Goal: Information Seeking & Learning: Learn about a topic

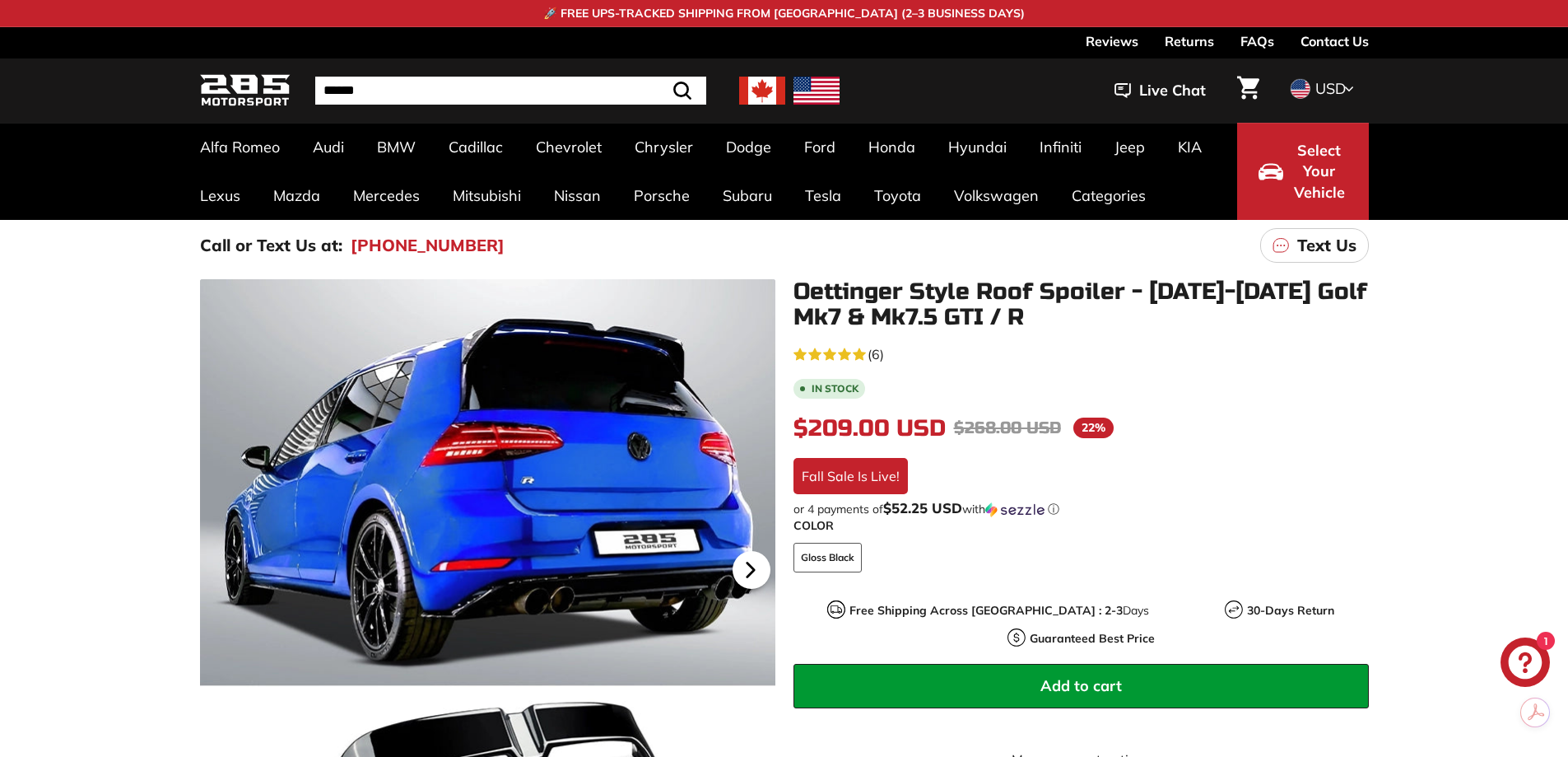
click at [754, 557] on icon at bounding box center [750, 570] width 38 height 38
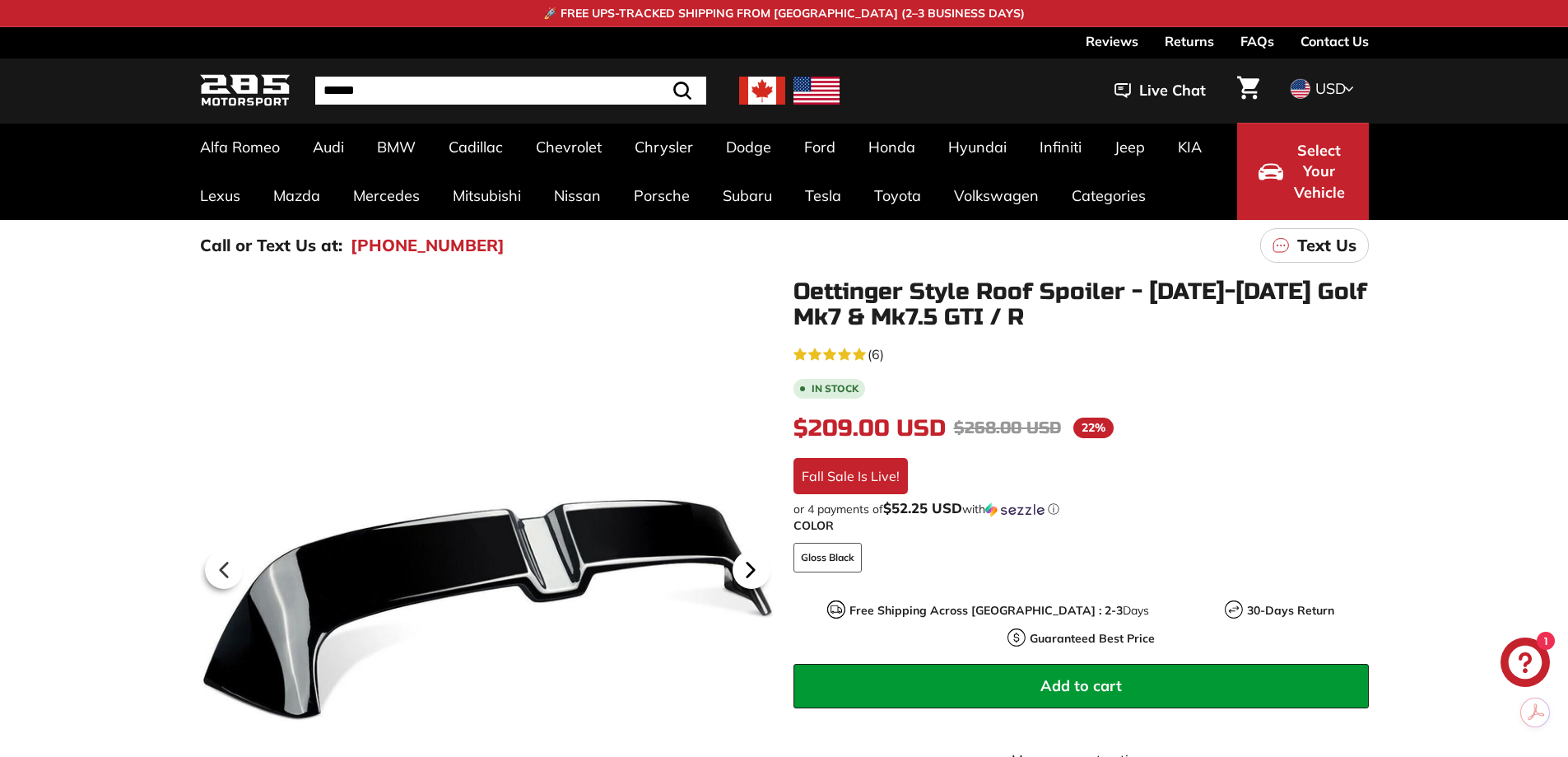
click at [754, 557] on icon at bounding box center [750, 570] width 38 height 38
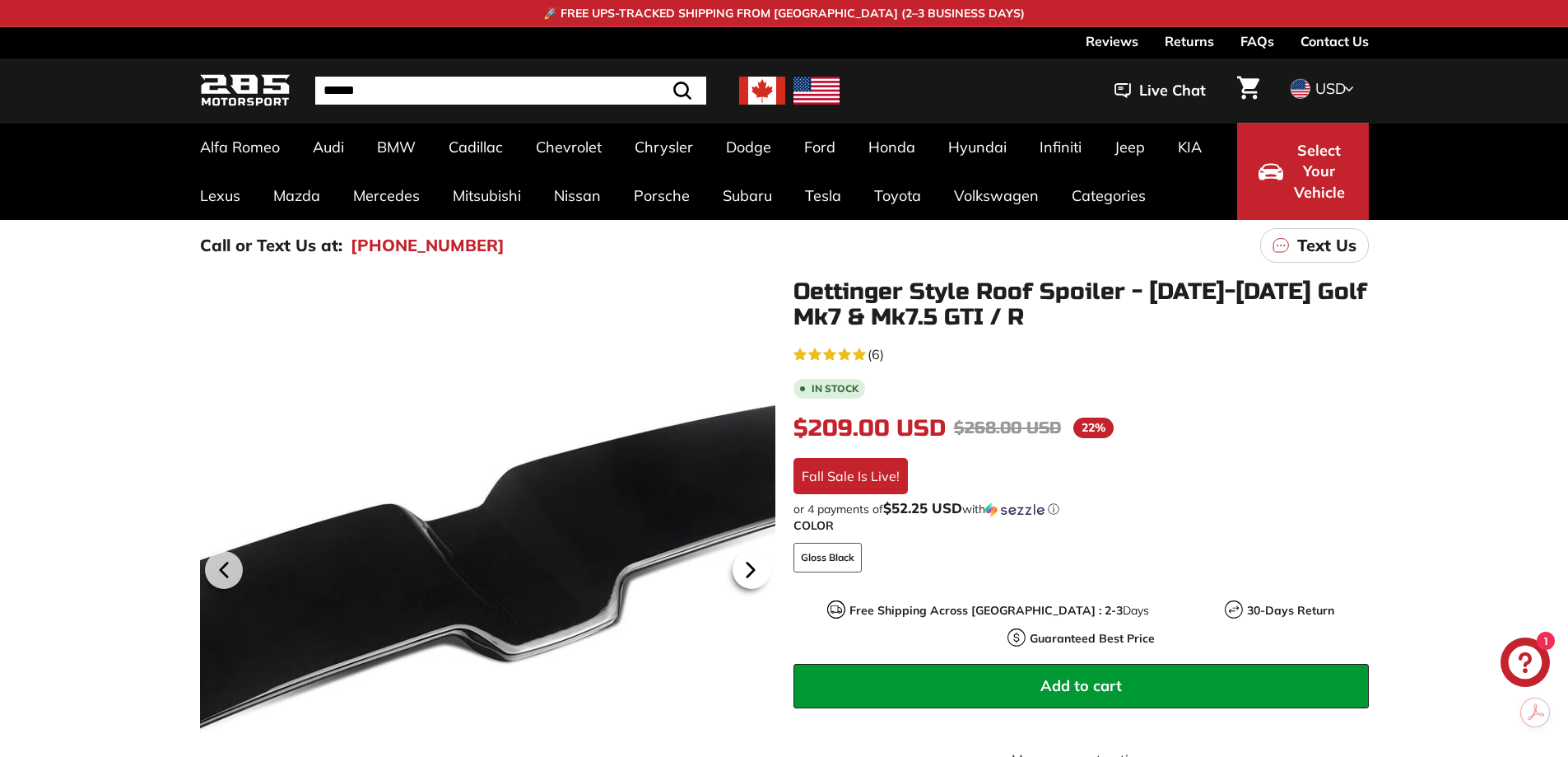
click at [754, 557] on icon at bounding box center [750, 570] width 38 height 38
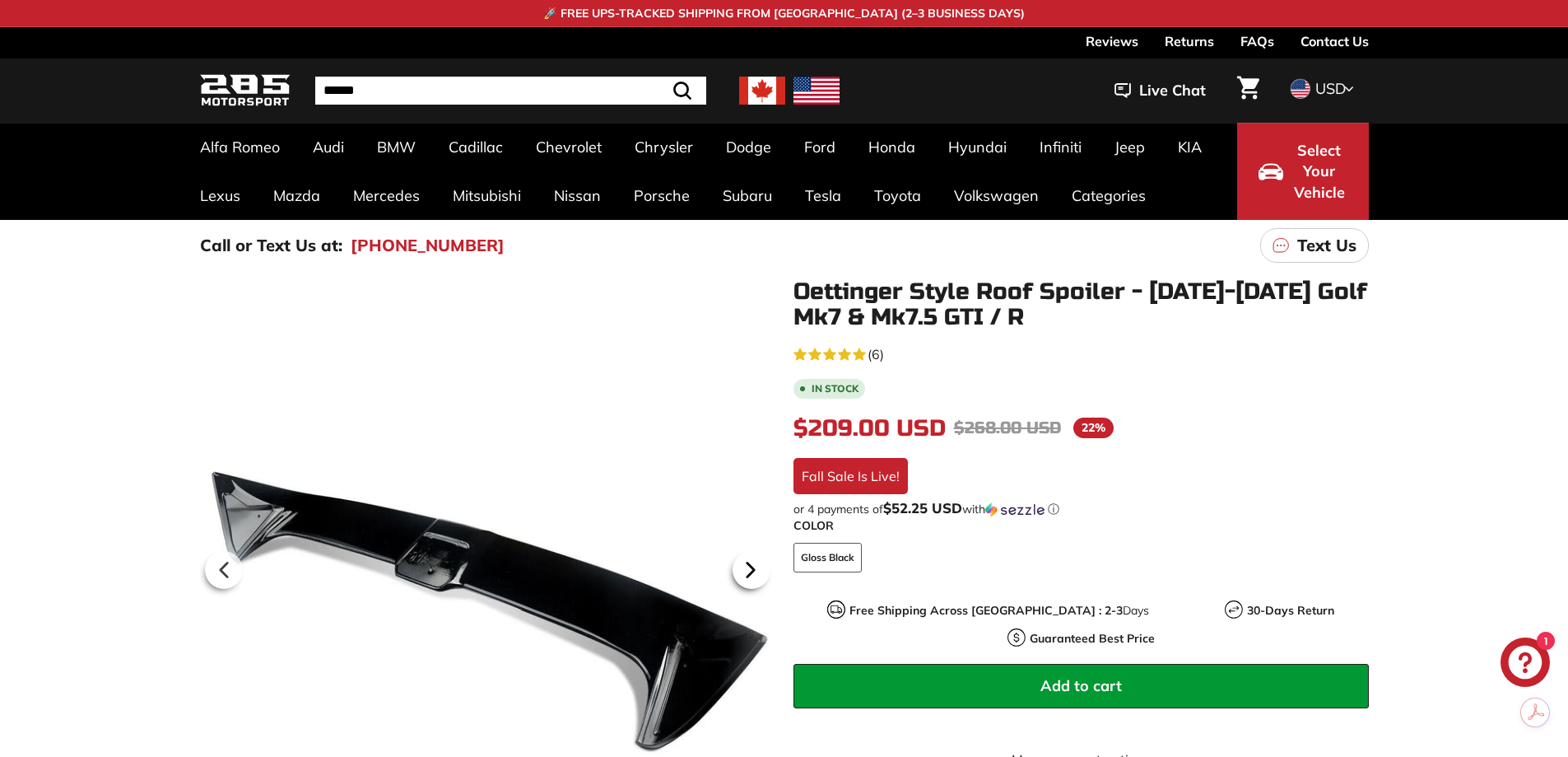
click at [754, 557] on icon at bounding box center [750, 570] width 38 height 38
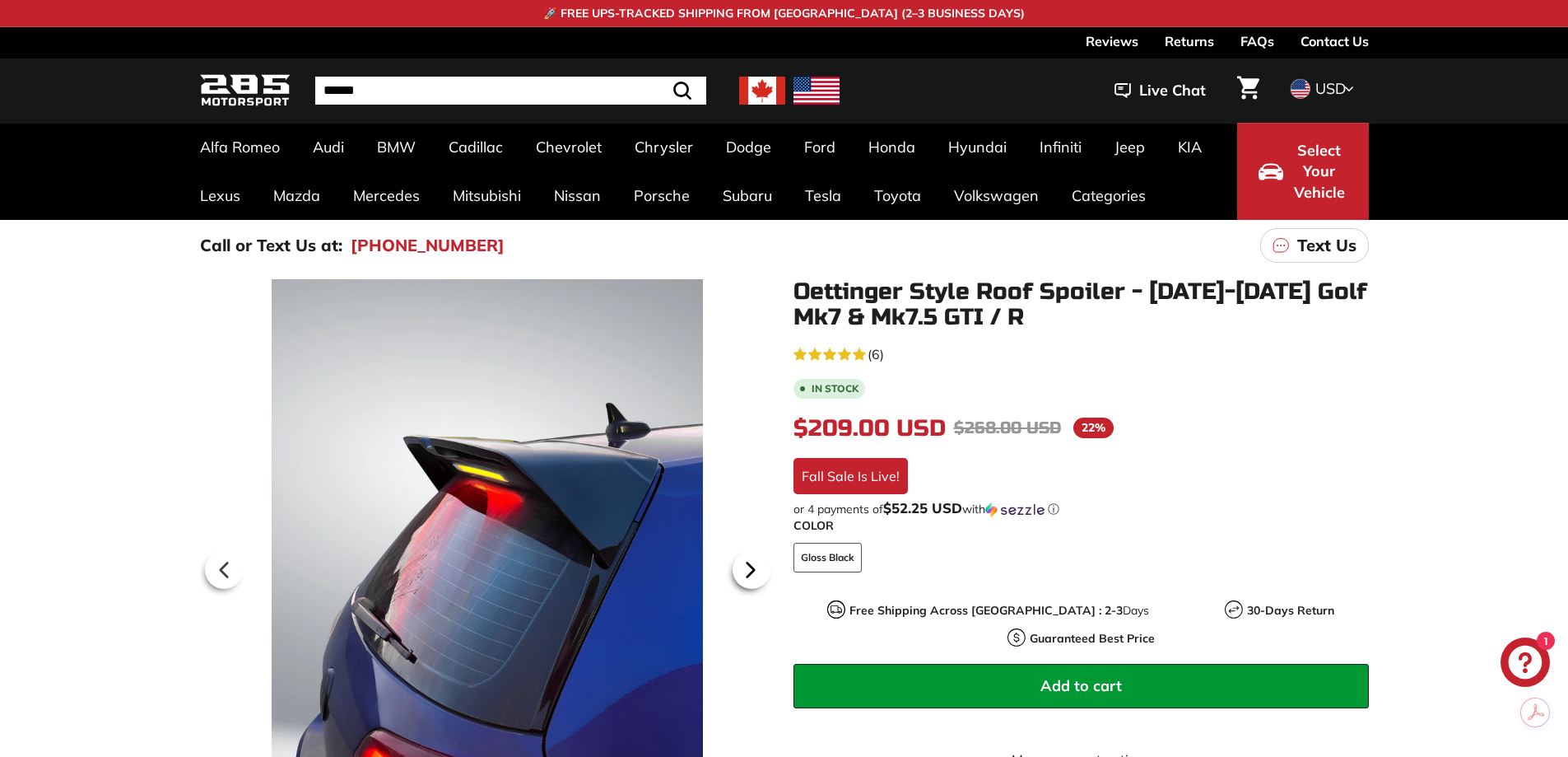
click at [754, 557] on icon at bounding box center [750, 570] width 38 height 38
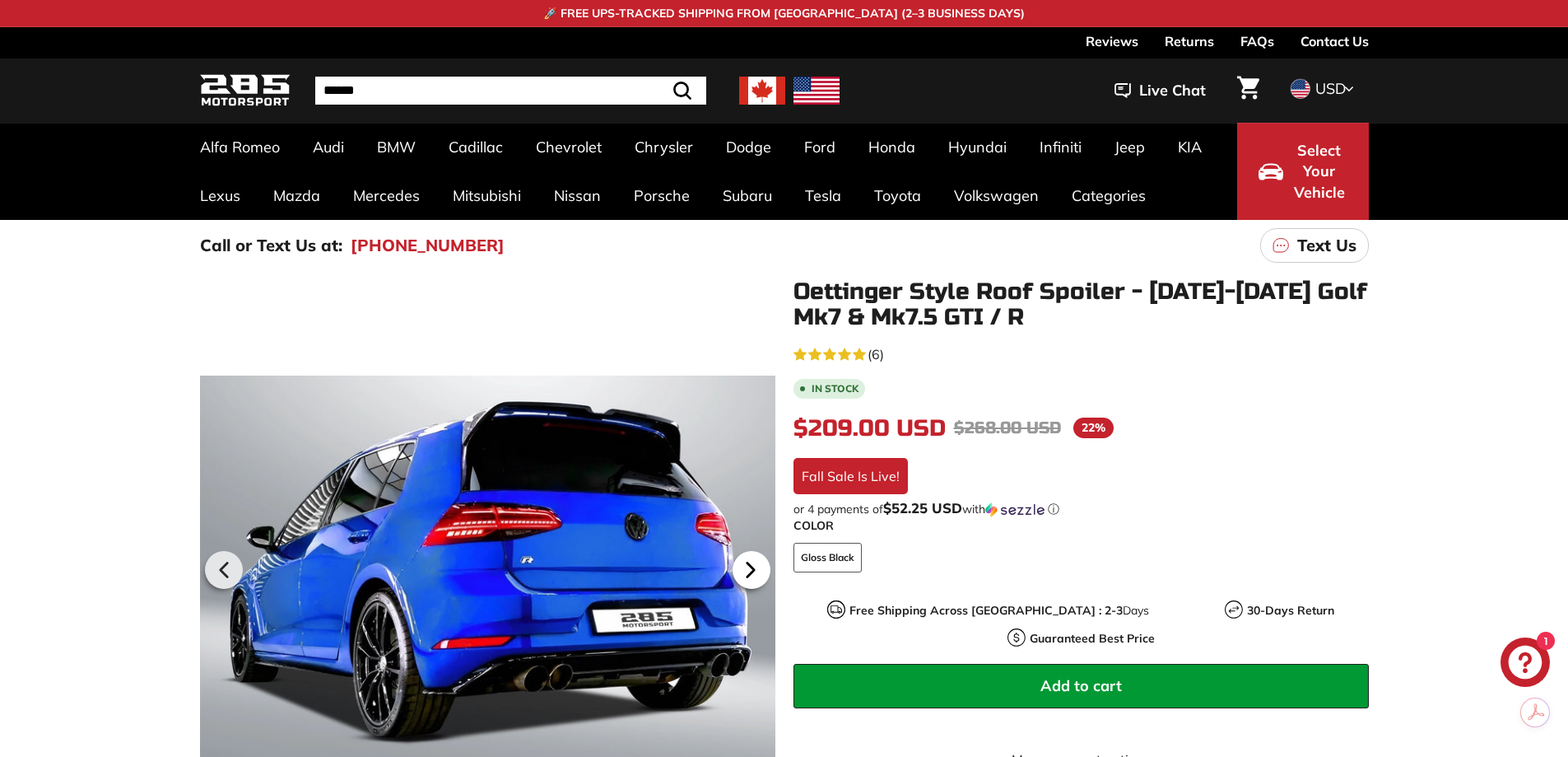
click at [754, 557] on icon at bounding box center [750, 570] width 38 height 38
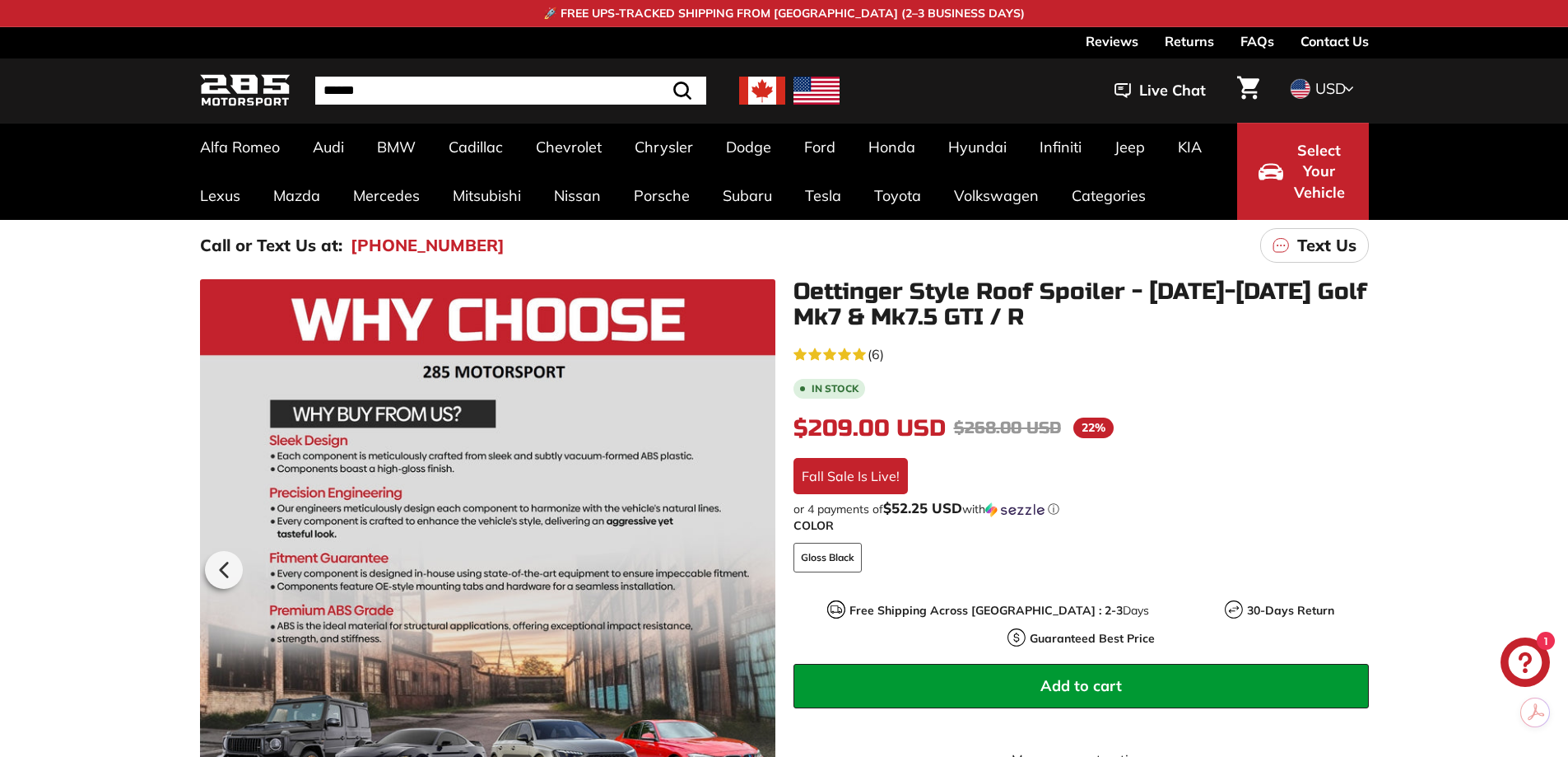
click at [754, 557] on div at bounding box center [488, 567] width 576 height 576
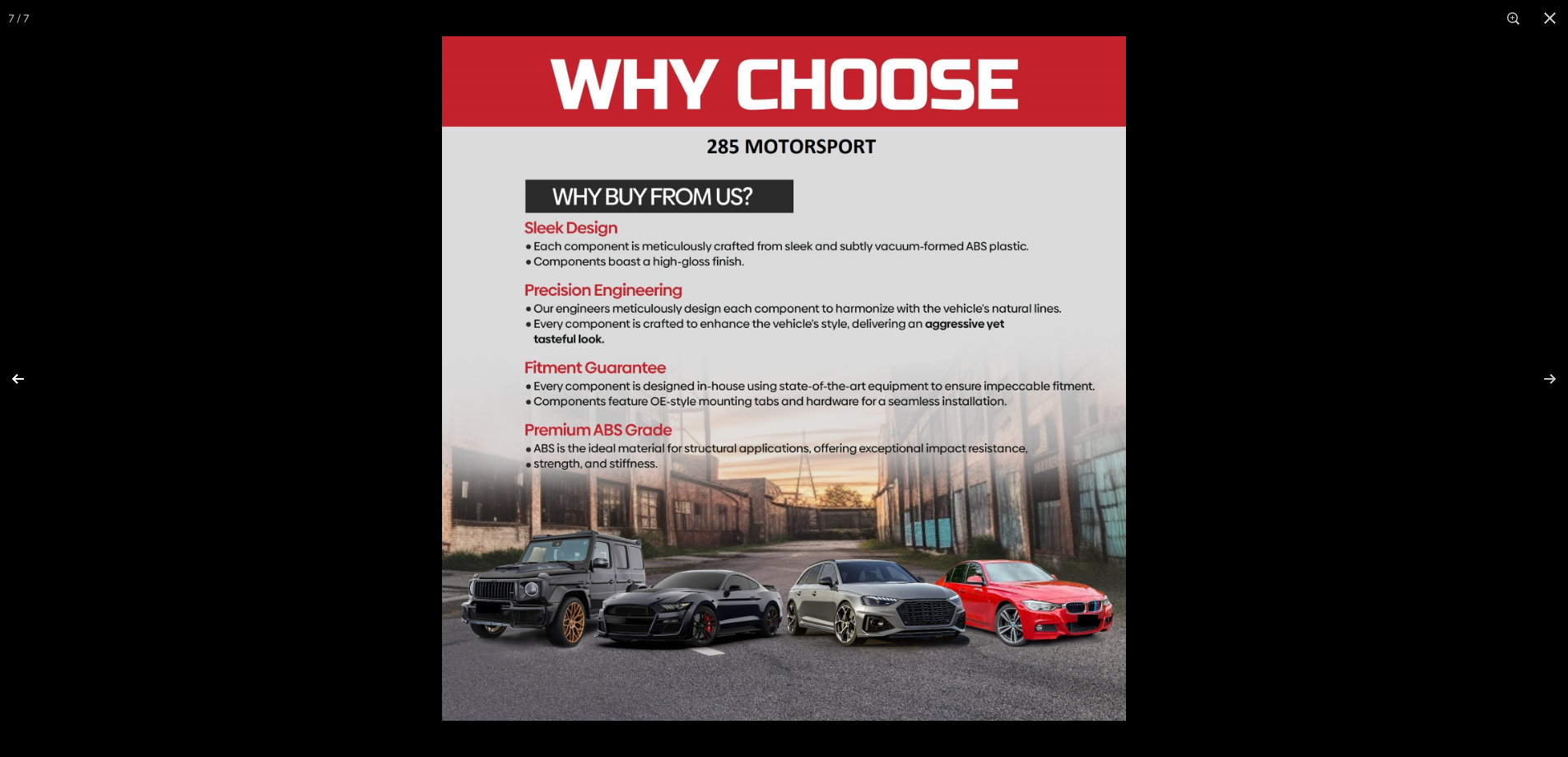
click at [30, 376] on button at bounding box center [28, 378] width 58 height 83
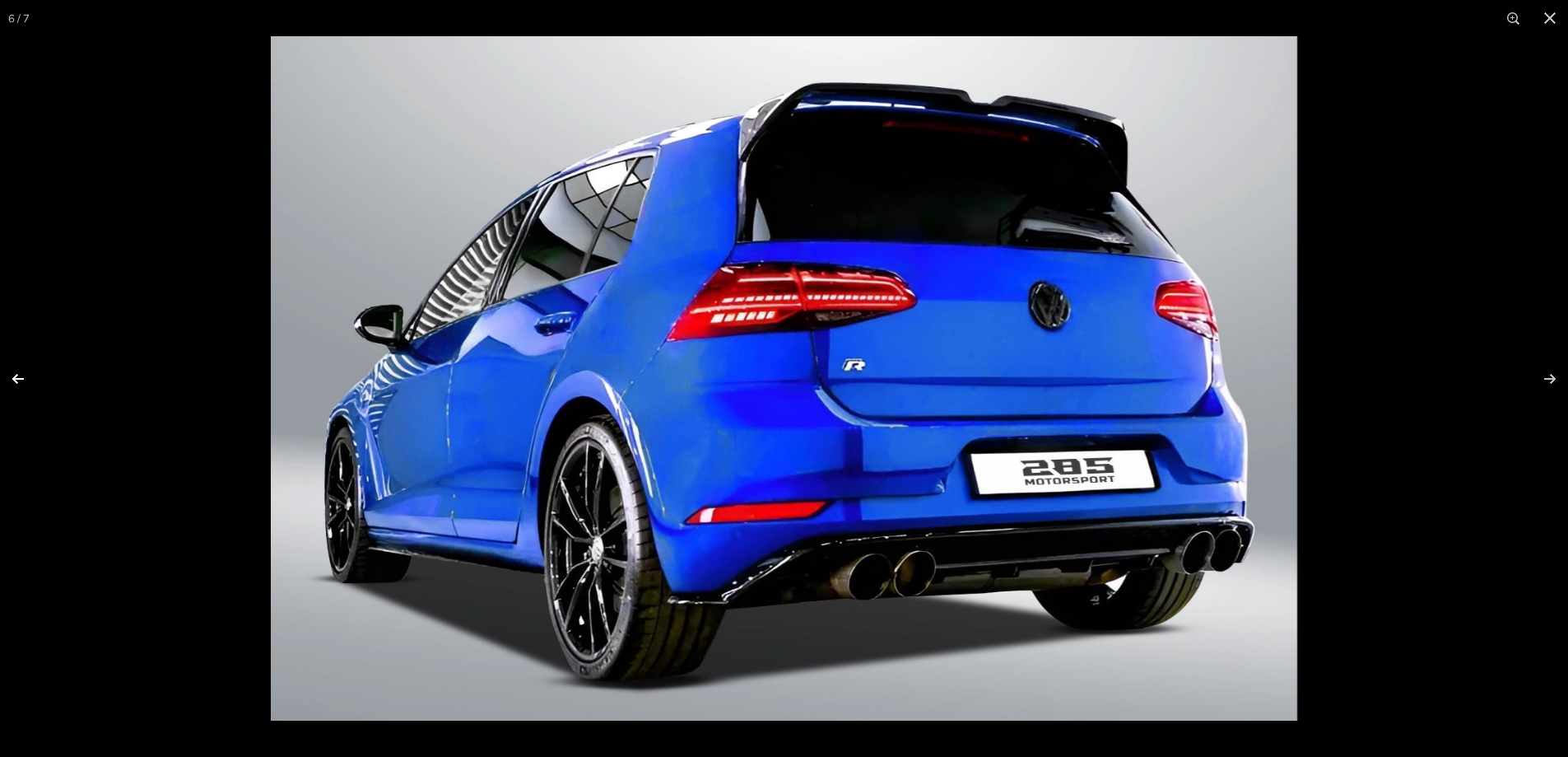
click at [30, 376] on button at bounding box center [28, 378] width 58 height 83
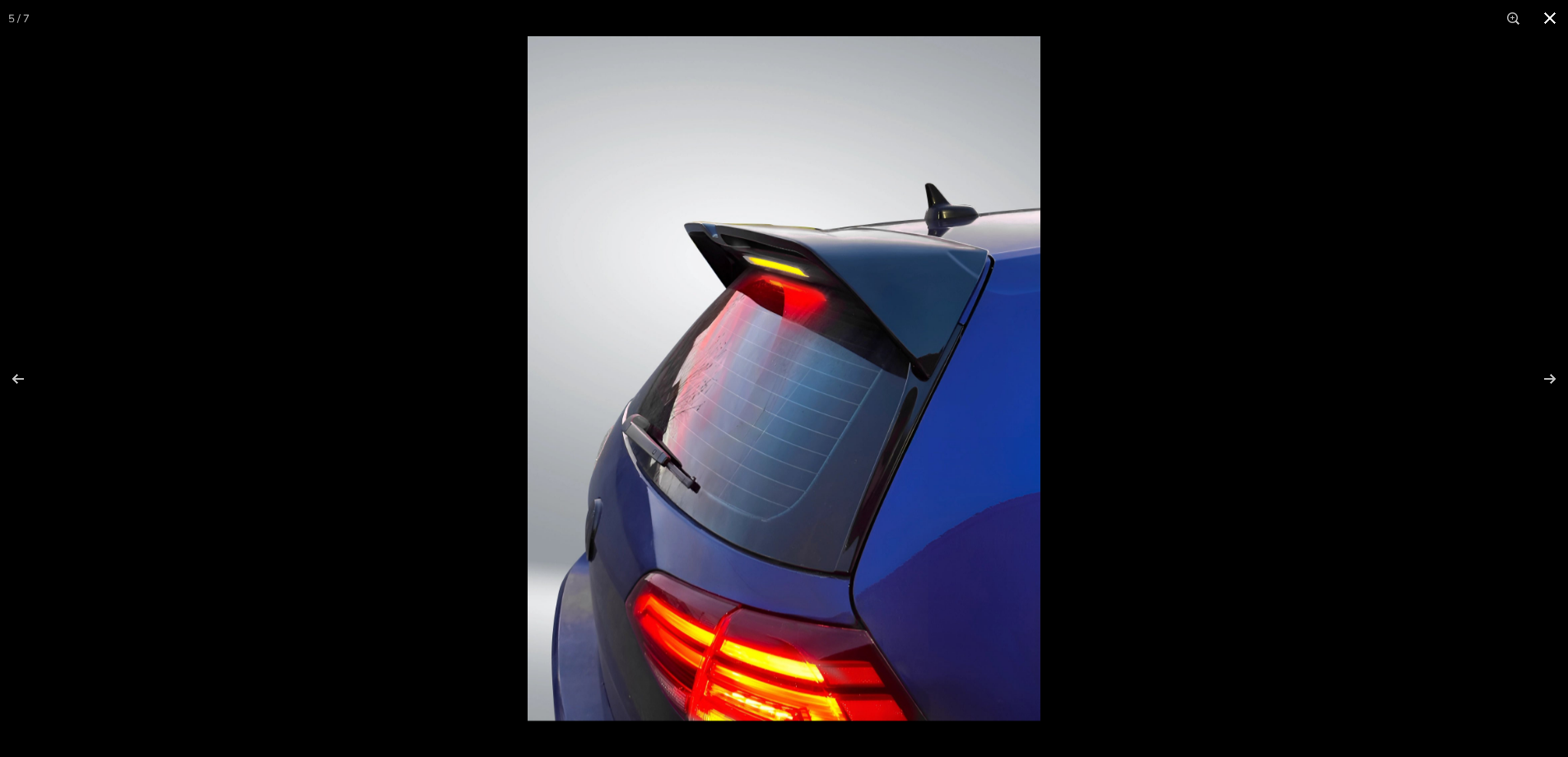
click at [1293, 241] on div at bounding box center [1312, 414] width 1568 height 757
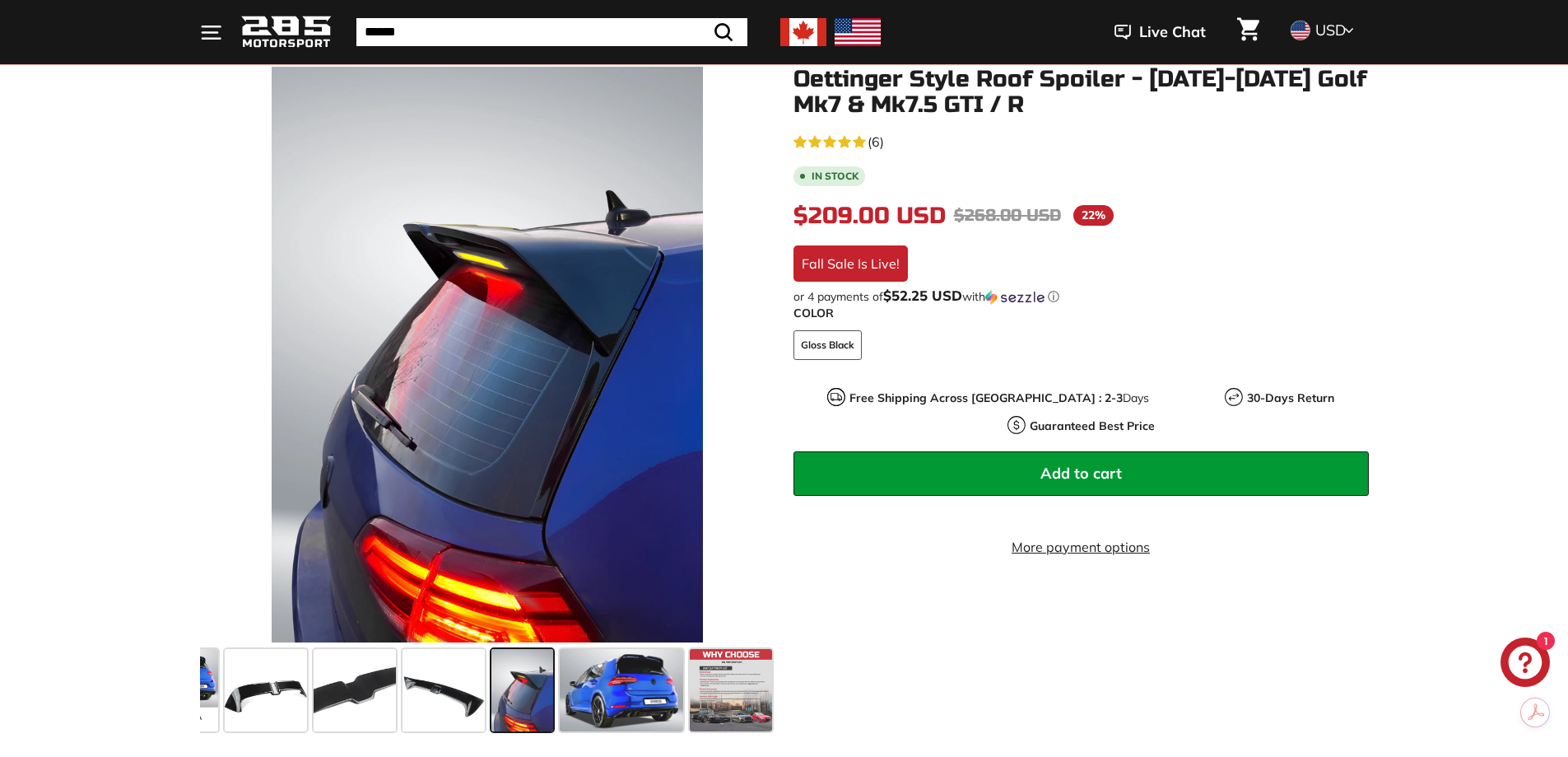
scroll to position [247, 0]
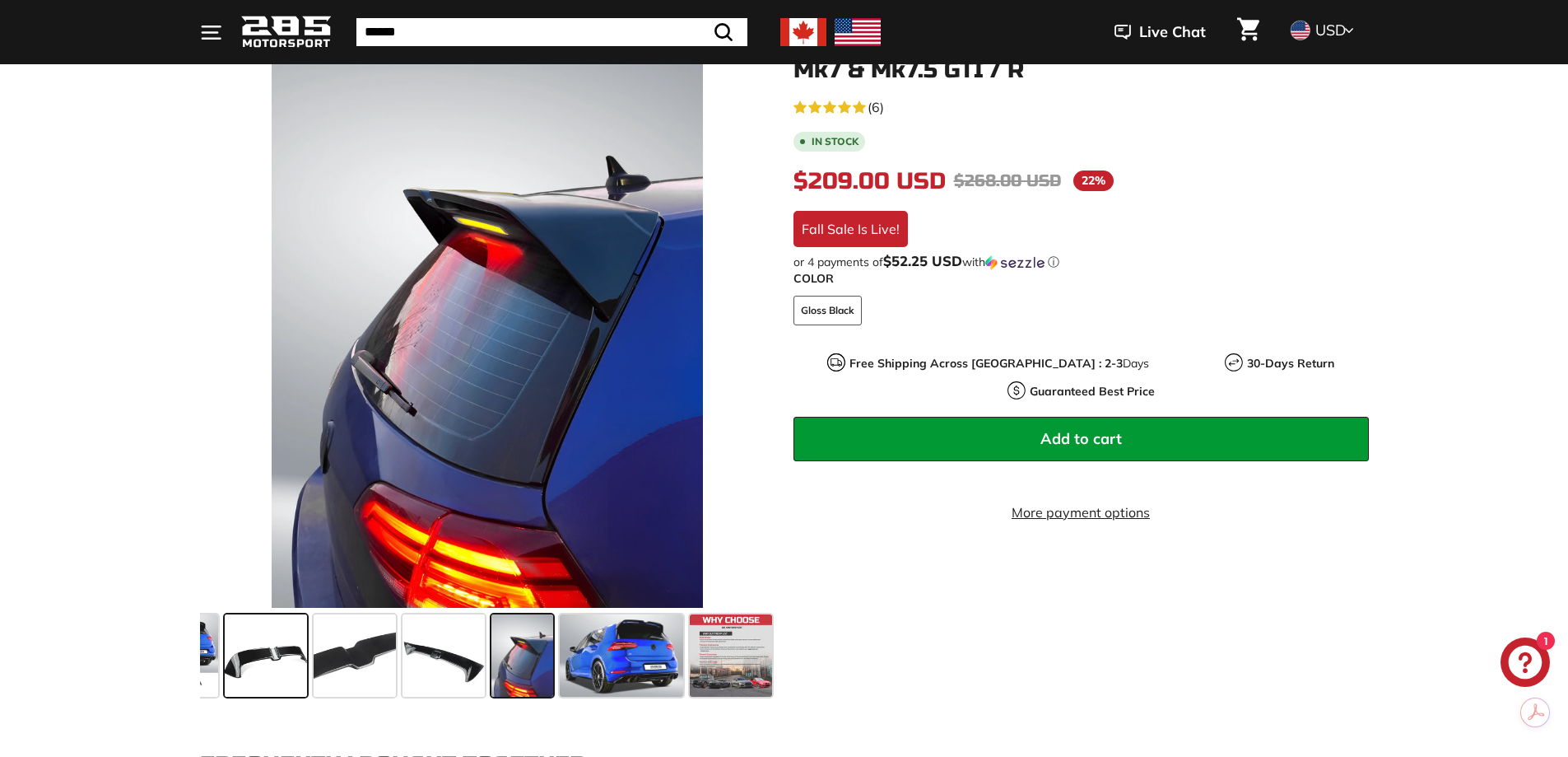
click at [284, 659] on span at bounding box center [265, 655] width 82 height 83
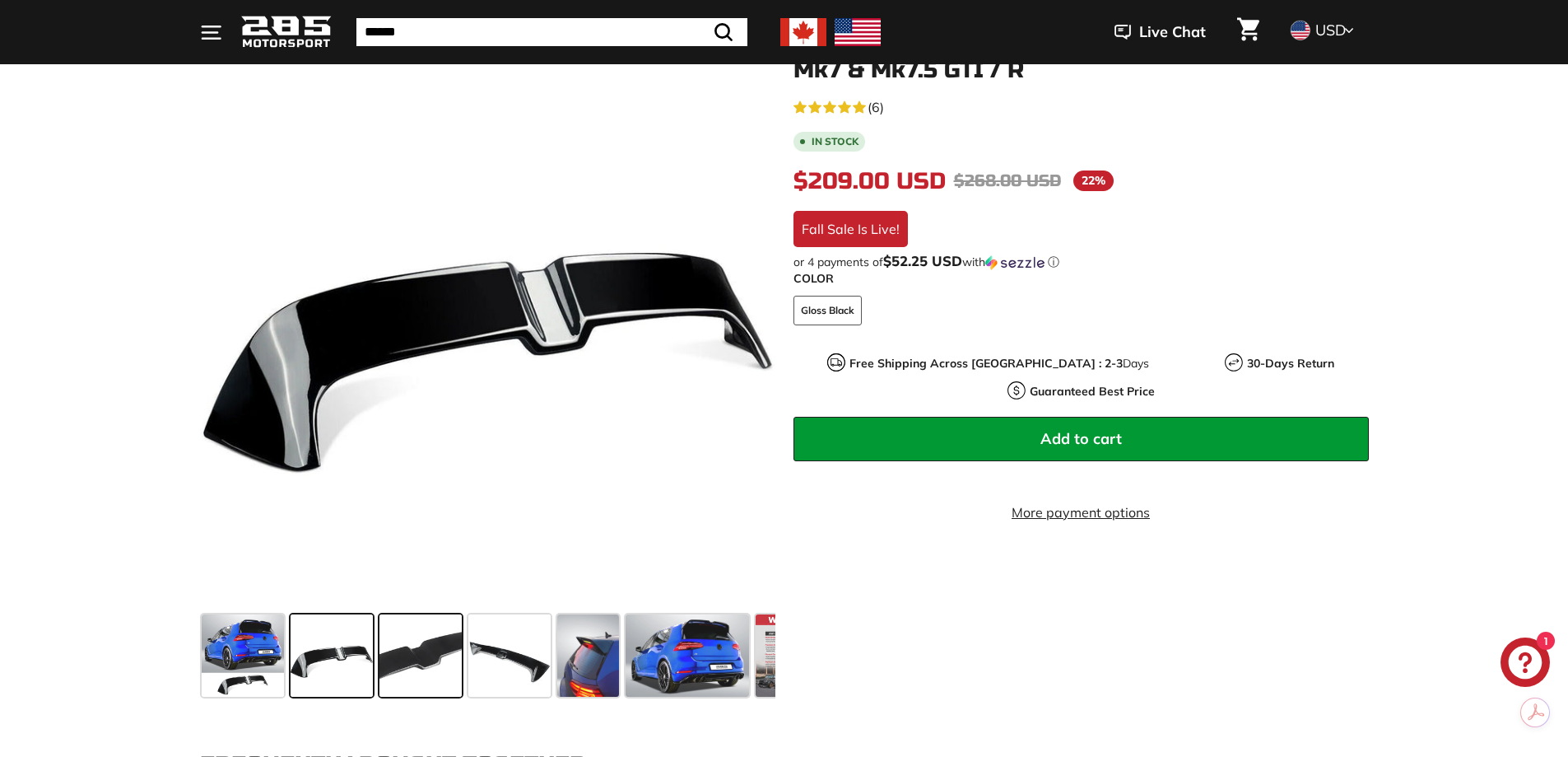
click at [412, 676] on span at bounding box center [420, 655] width 82 height 83
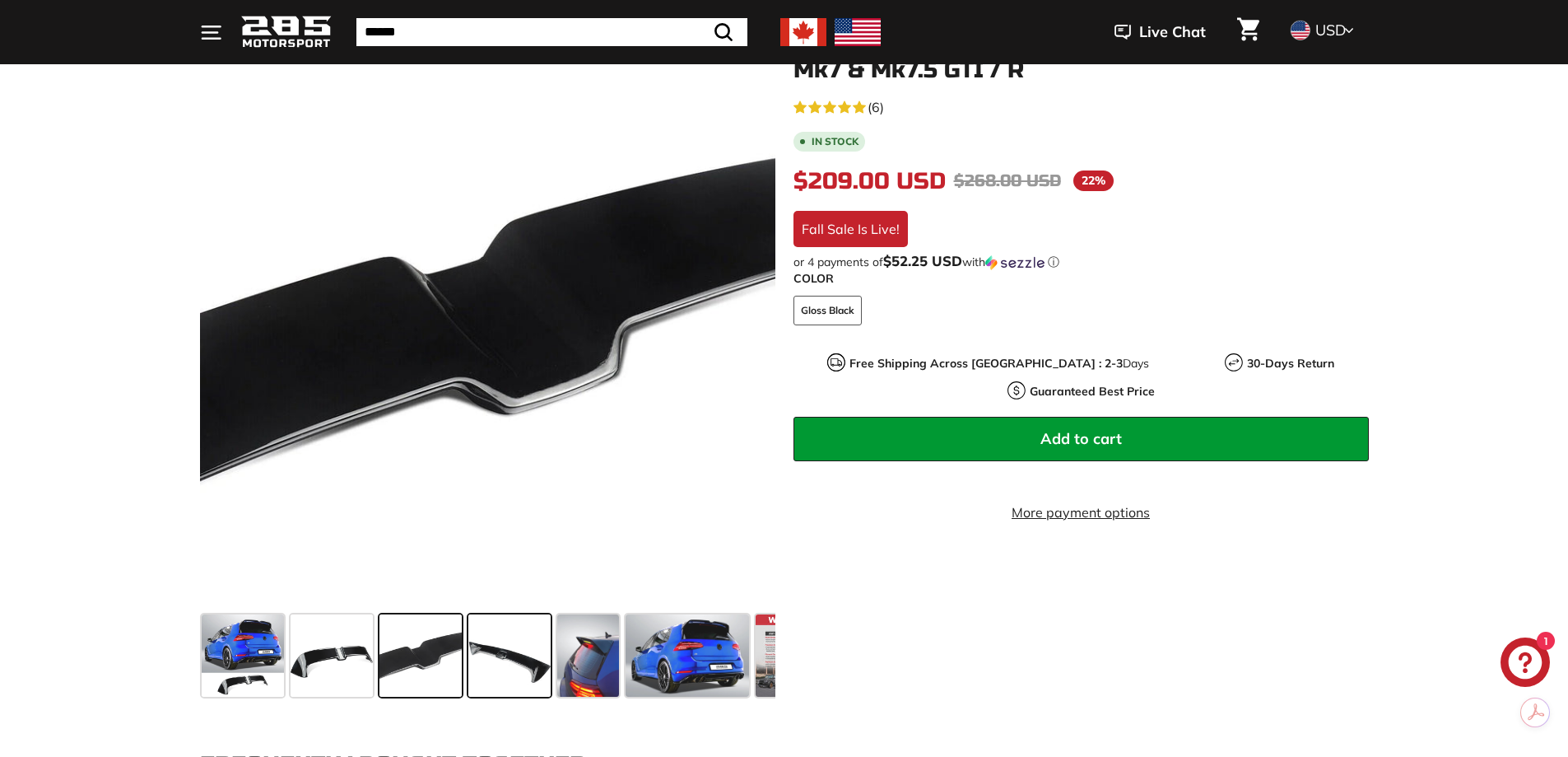
click at [509, 668] on span at bounding box center [509, 655] width 82 height 83
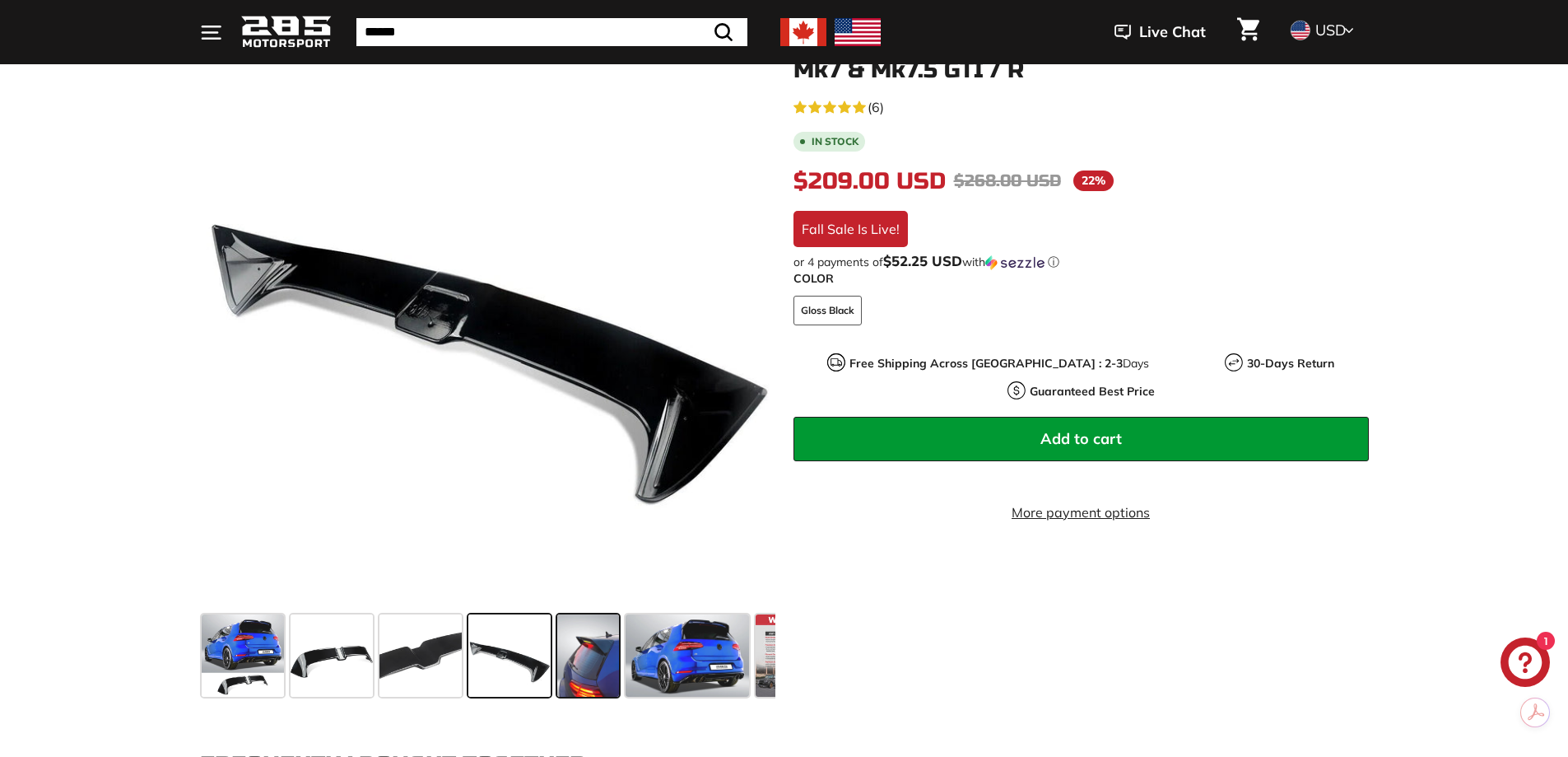
click at [590, 660] on span at bounding box center [588, 655] width 62 height 83
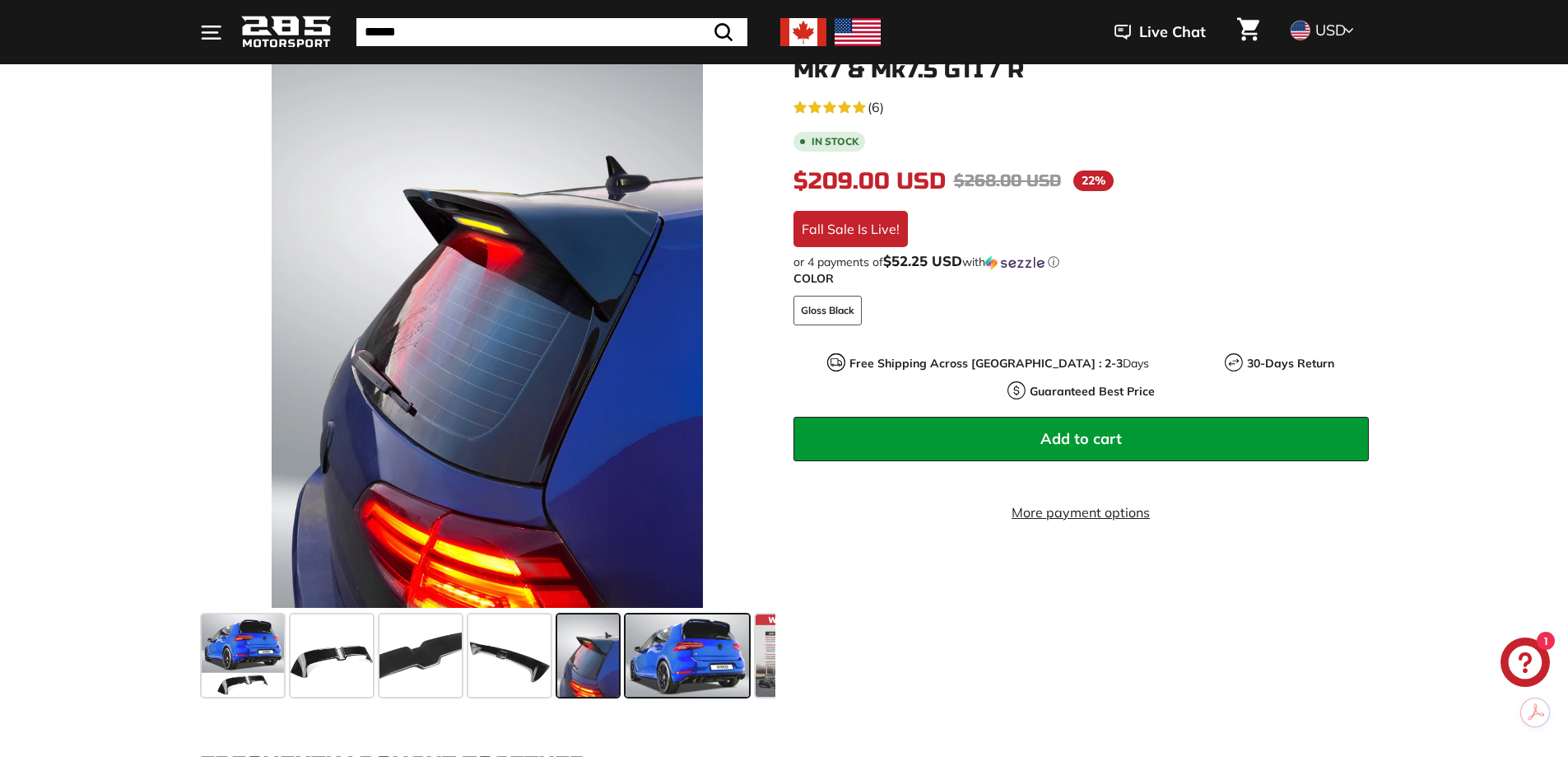
click at [710, 659] on span at bounding box center [686, 655] width 123 height 83
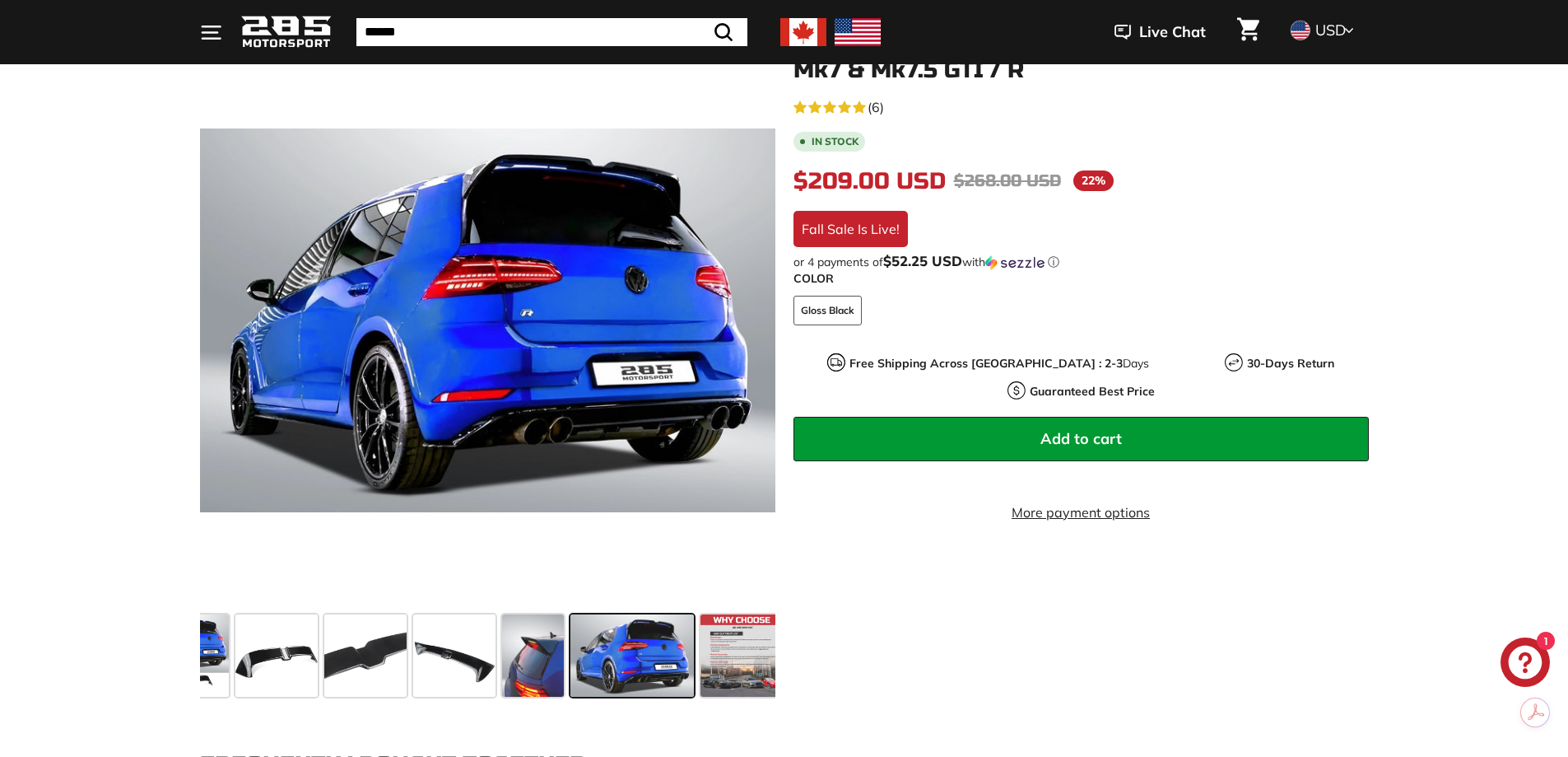
scroll to position [0, 66]
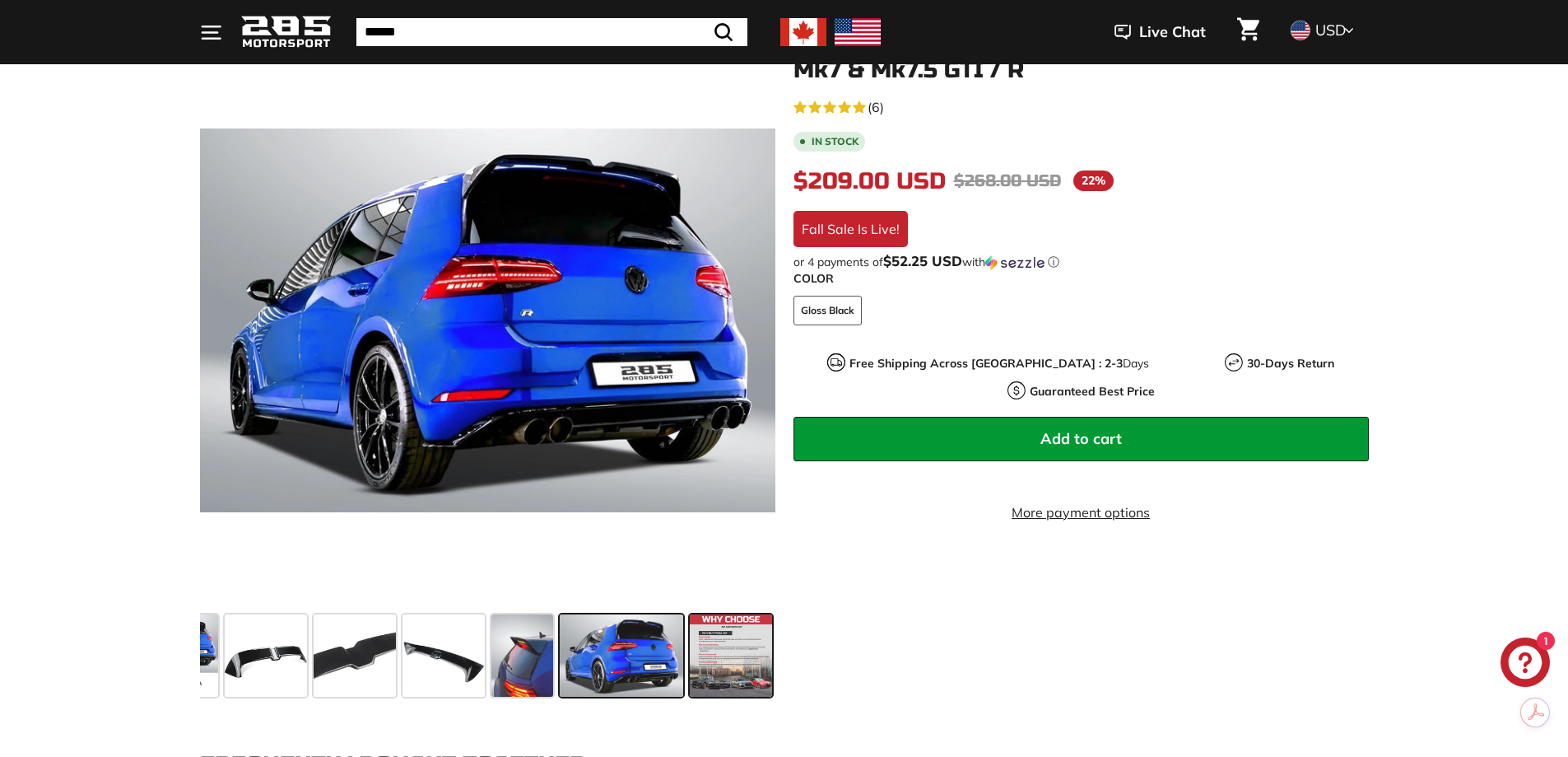
click at [704, 658] on span at bounding box center [731, 655] width 82 height 83
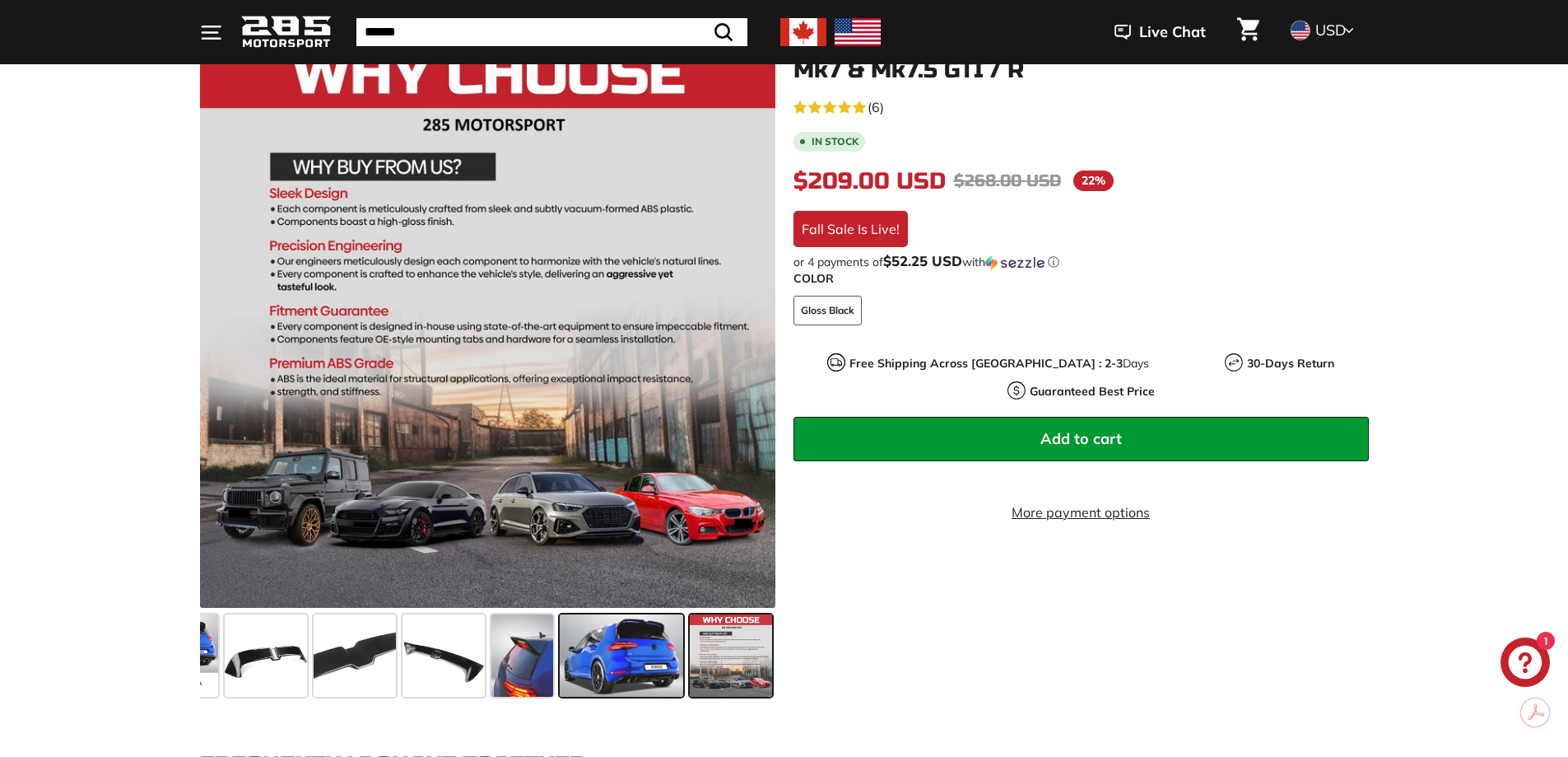
click at [607, 658] on span at bounding box center [621, 655] width 123 height 83
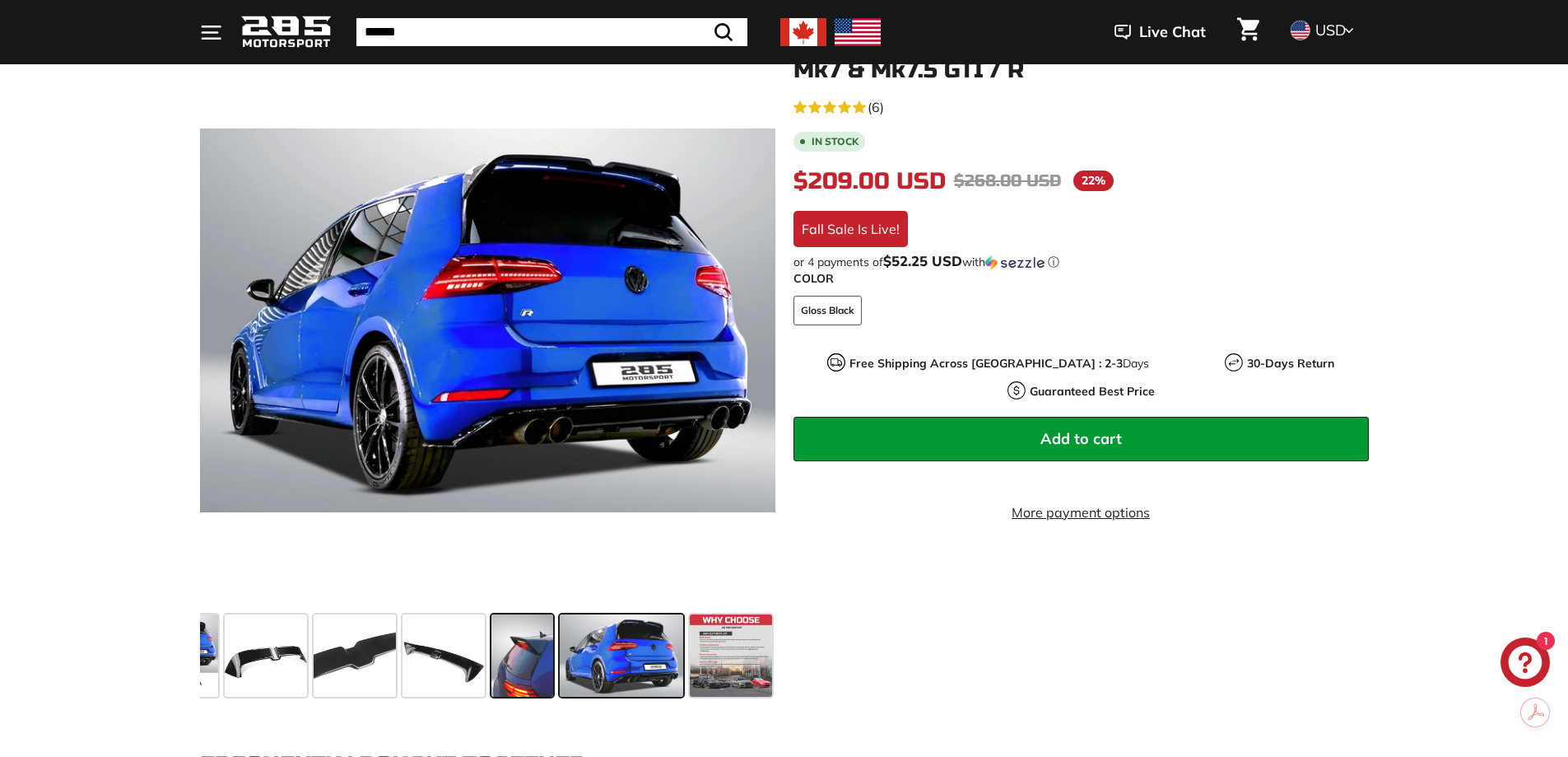
click at [522, 653] on span at bounding box center [522, 655] width 62 height 83
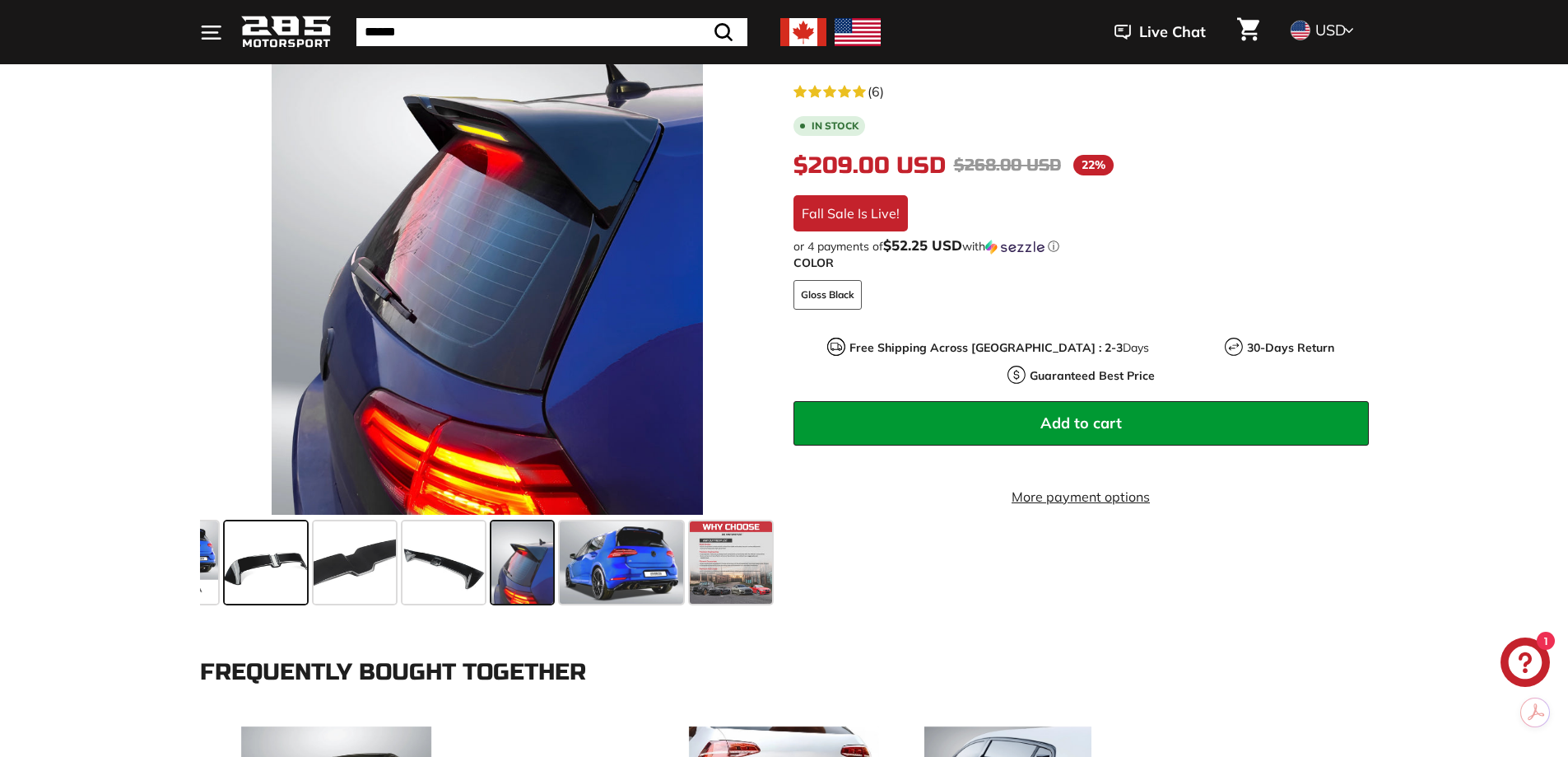
scroll to position [329, 0]
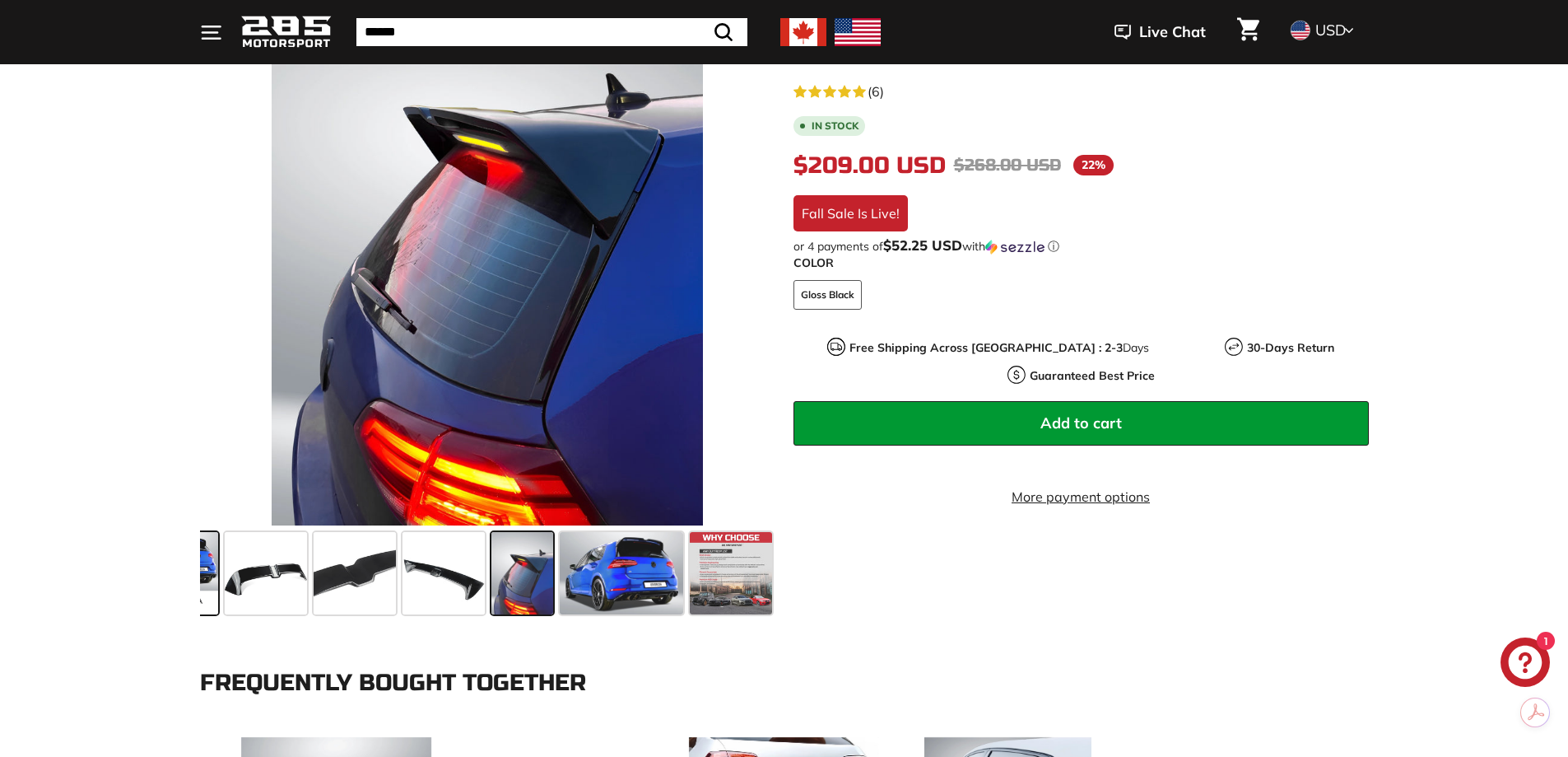
click at [200, 571] on span at bounding box center [176, 572] width 82 height 83
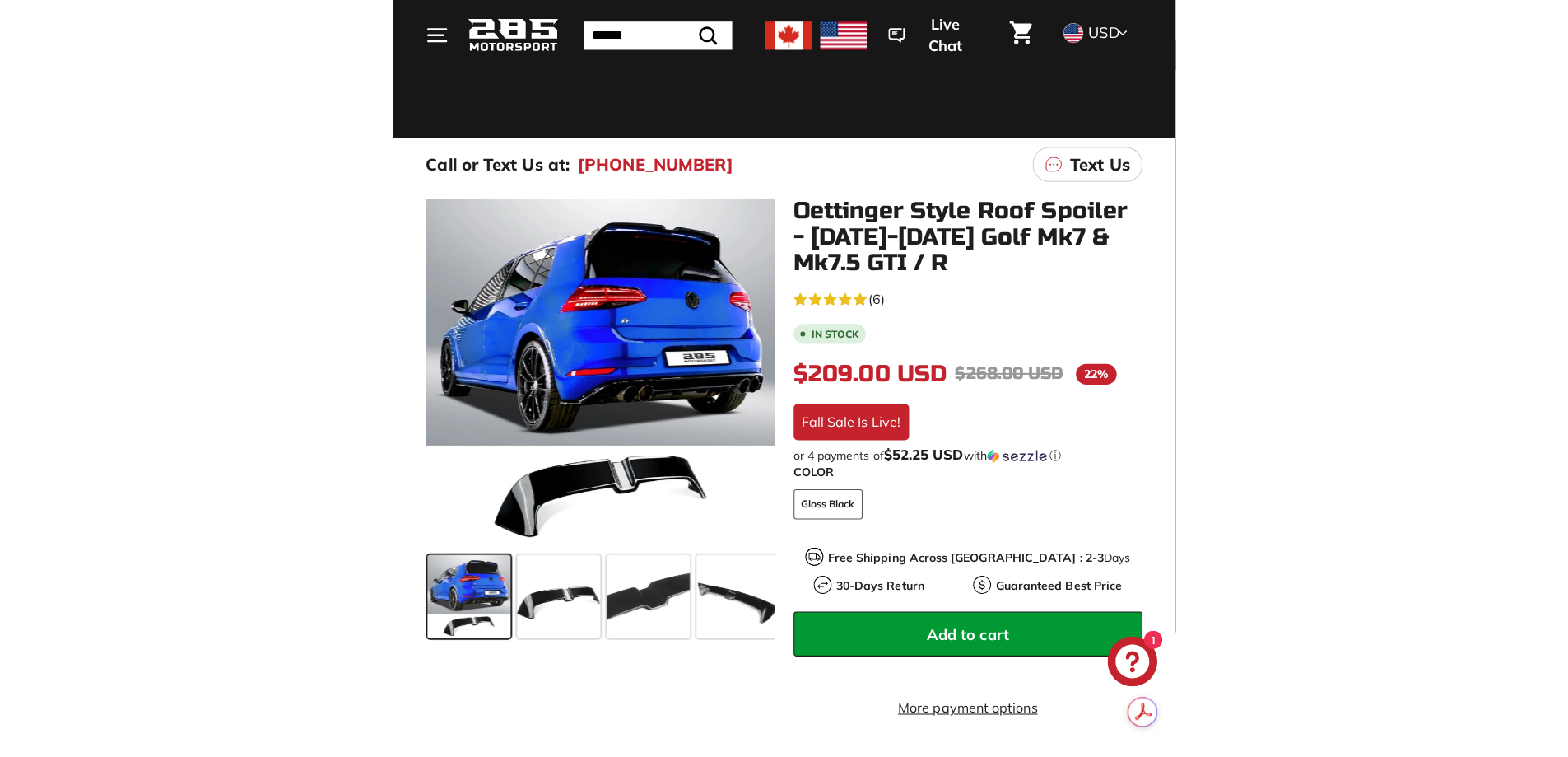
scroll to position [83, 0]
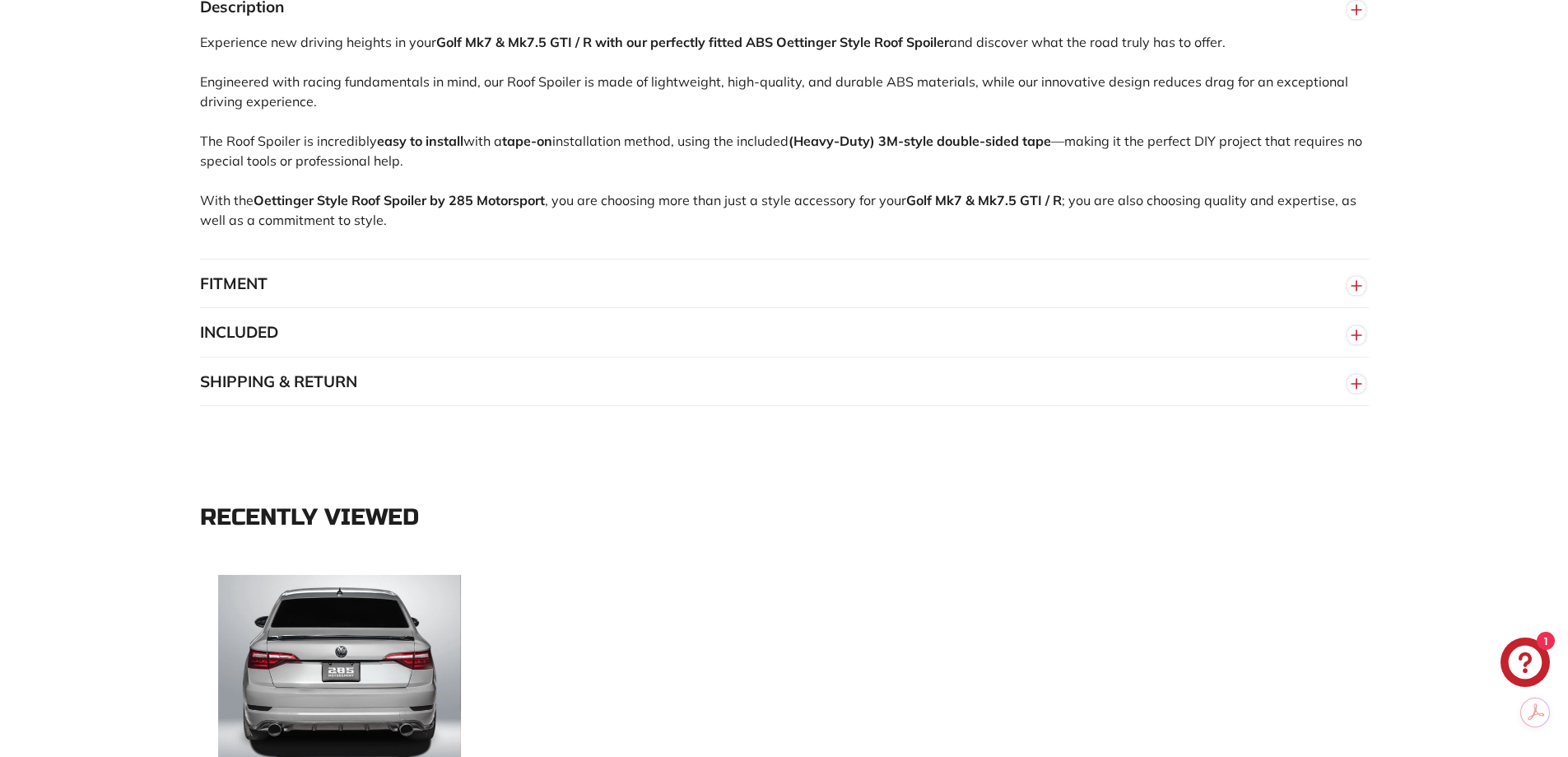
scroll to position [1647, 0]
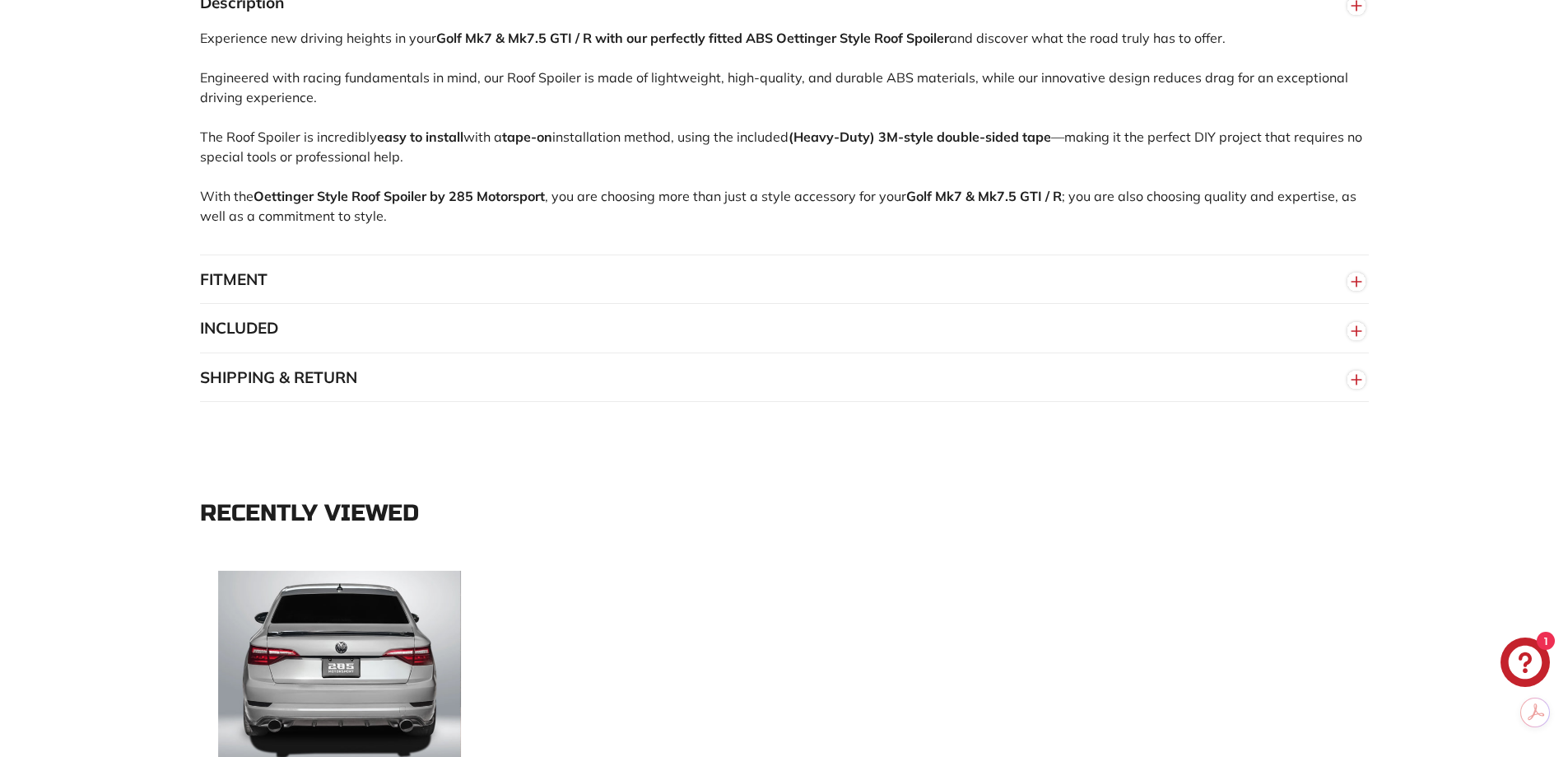
click at [486, 272] on button "FITMENT" at bounding box center [785, 280] width 1169 height 50
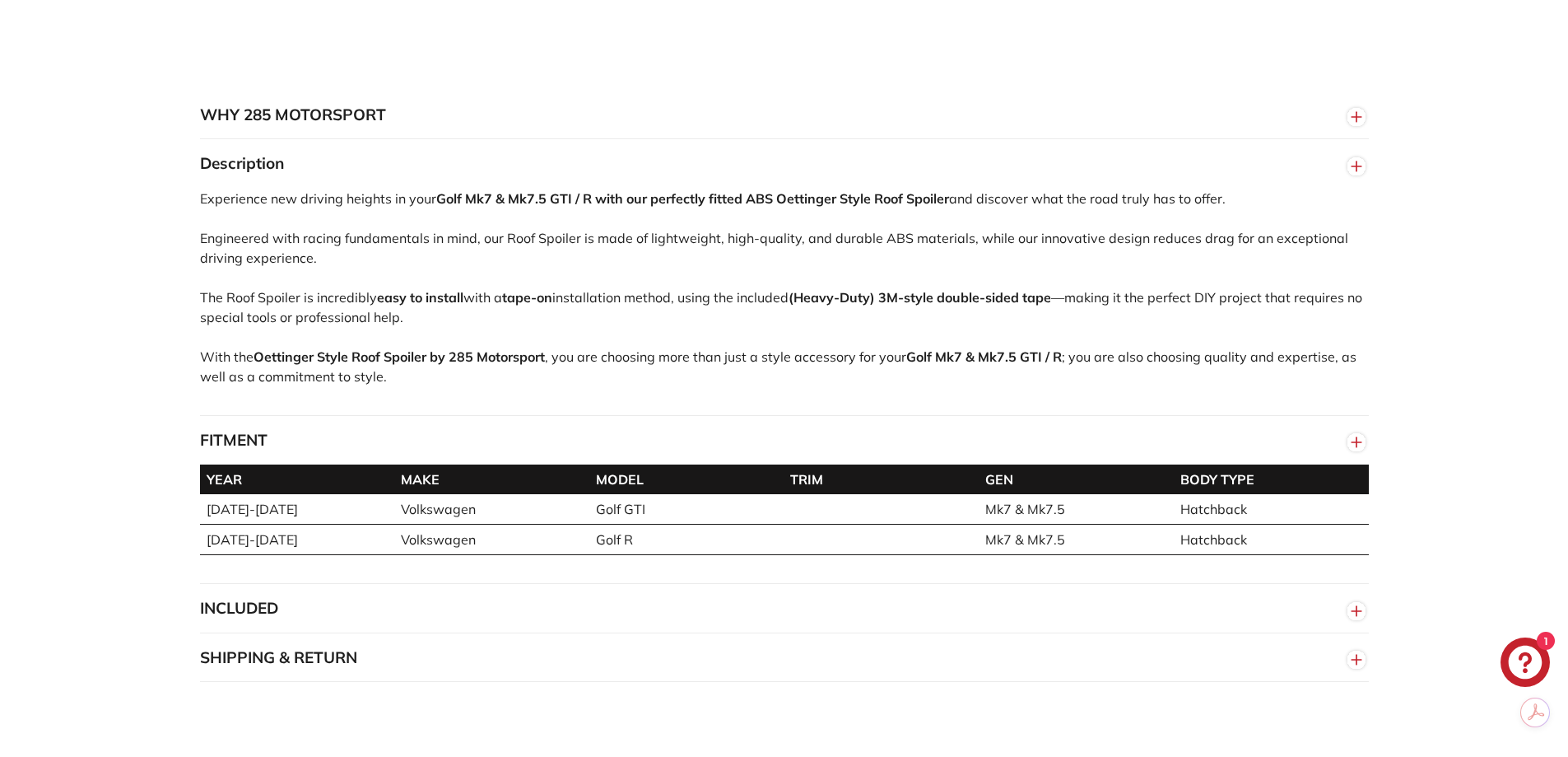
scroll to position [1482, 0]
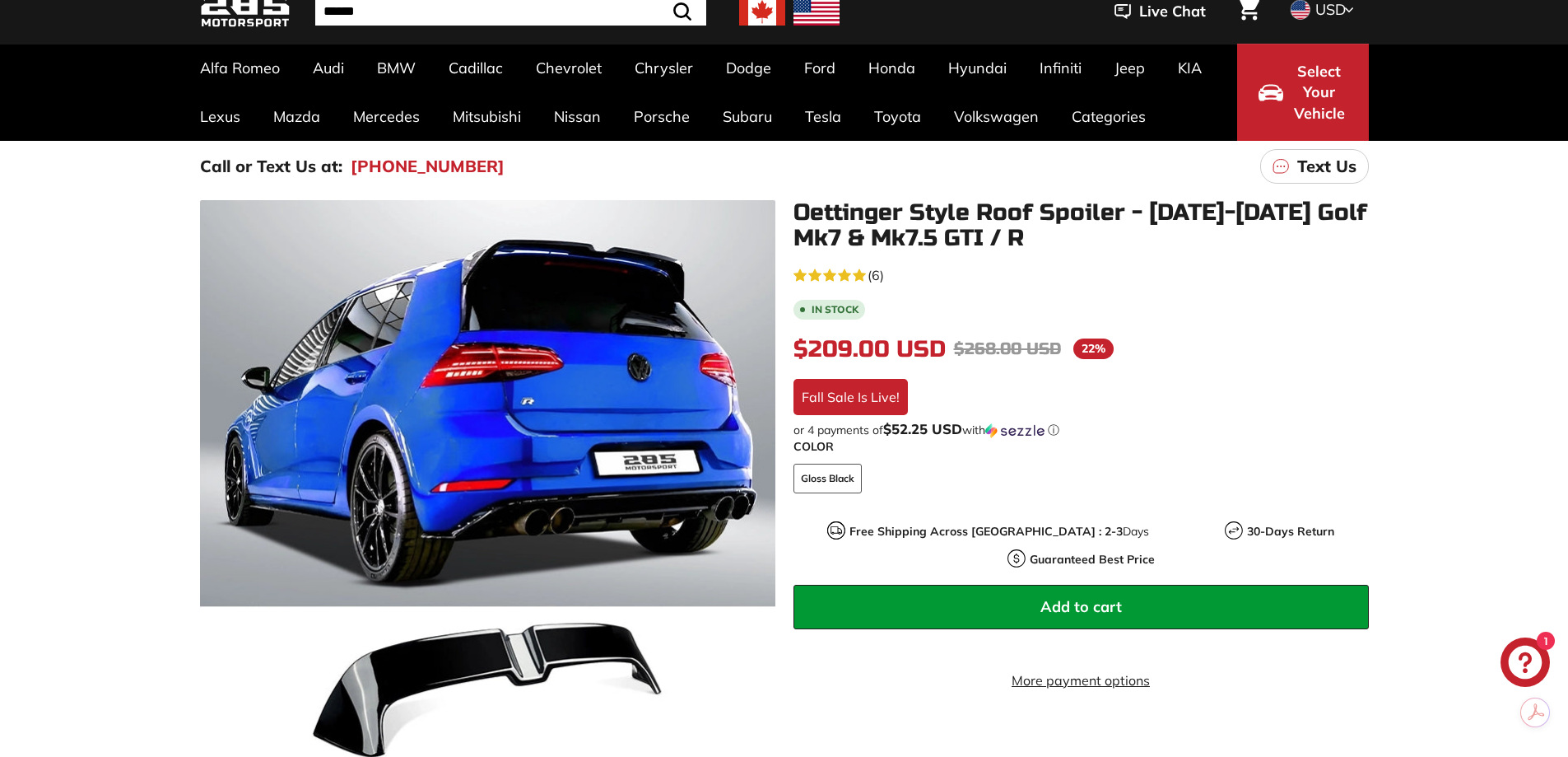
scroll to position [494, 0]
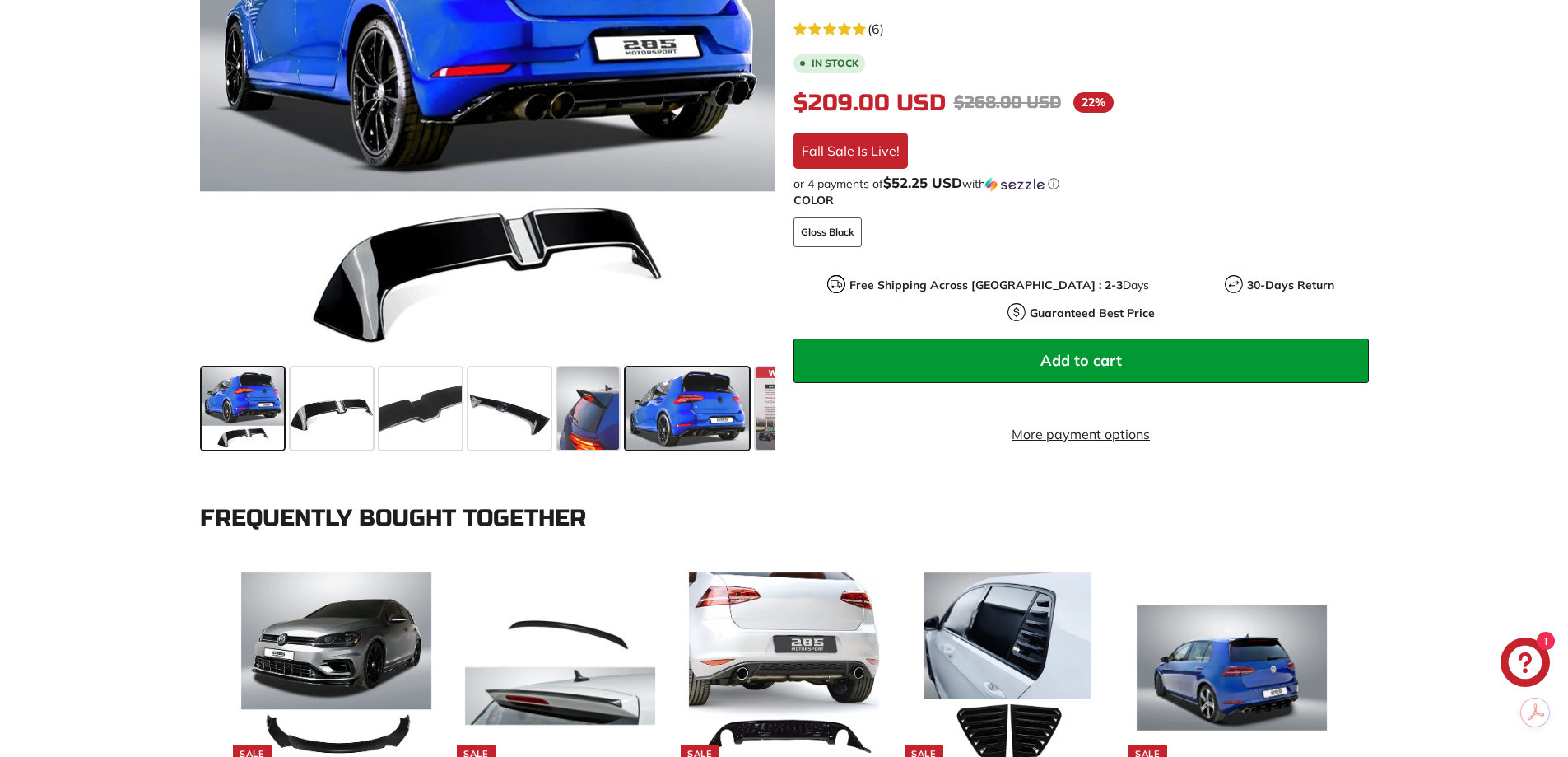
click at [741, 414] on span at bounding box center [686, 408] width 123 height 83
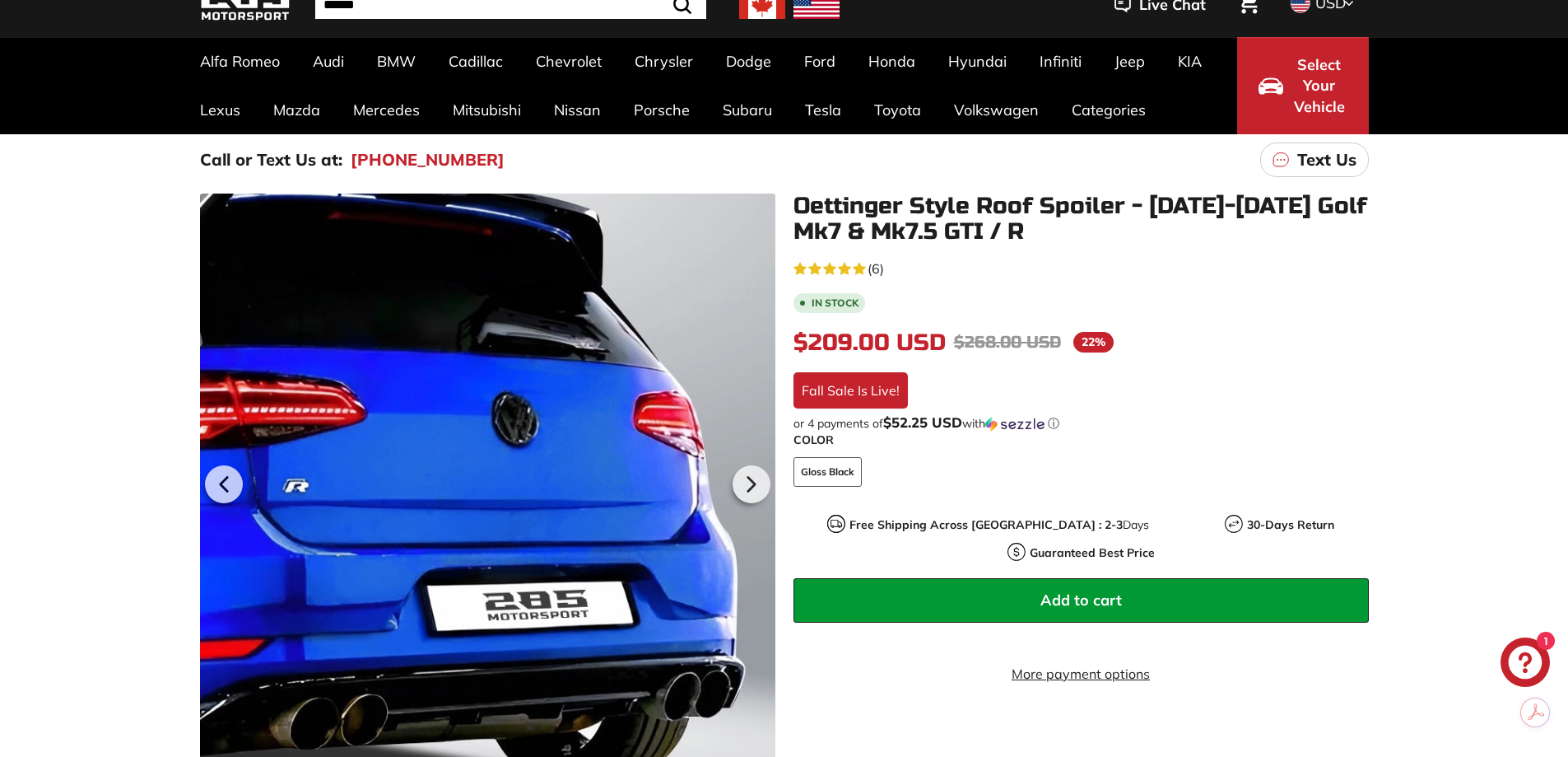
scroll to position [83, 0]
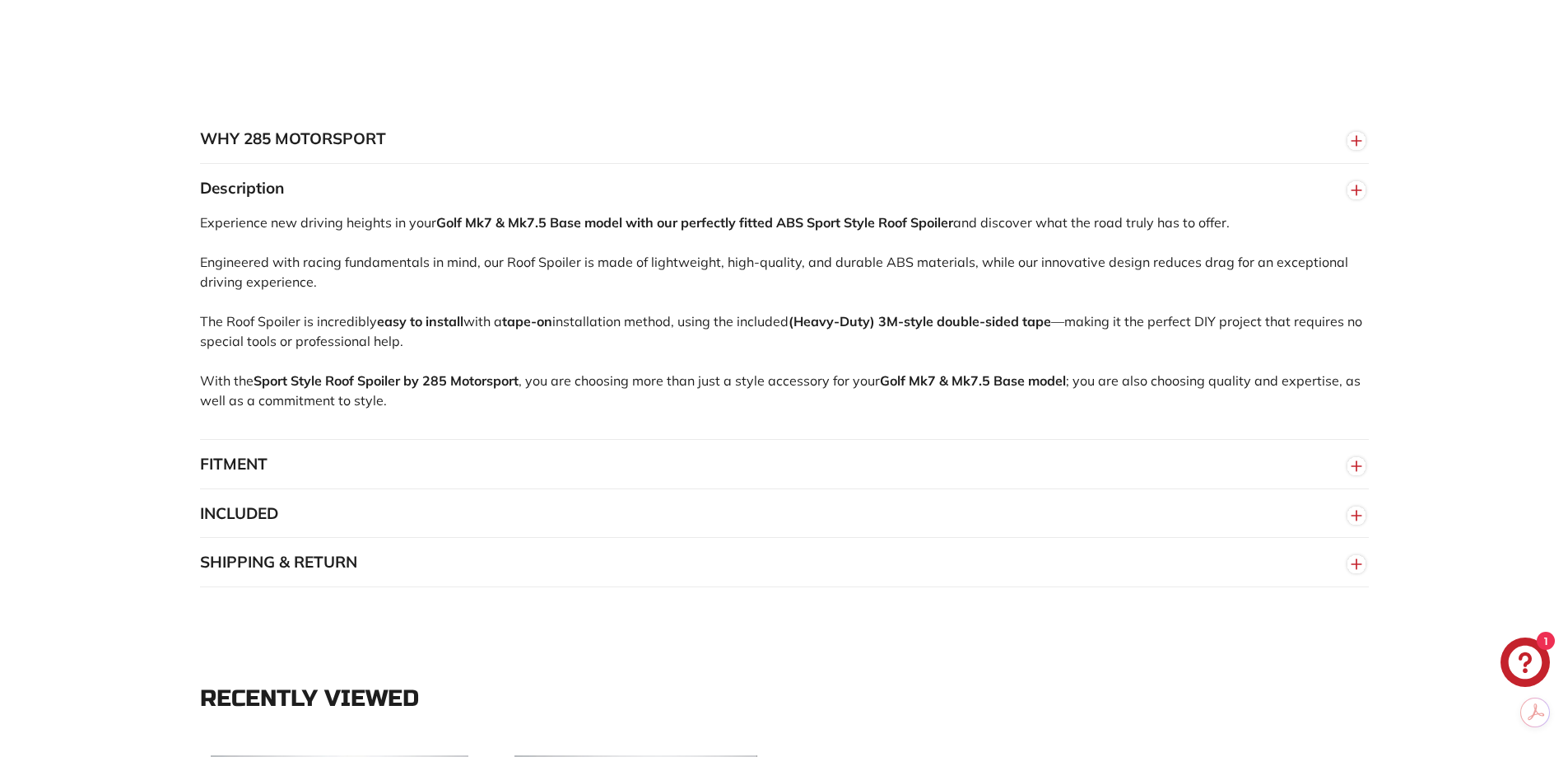
scroll to position [1565, 0]
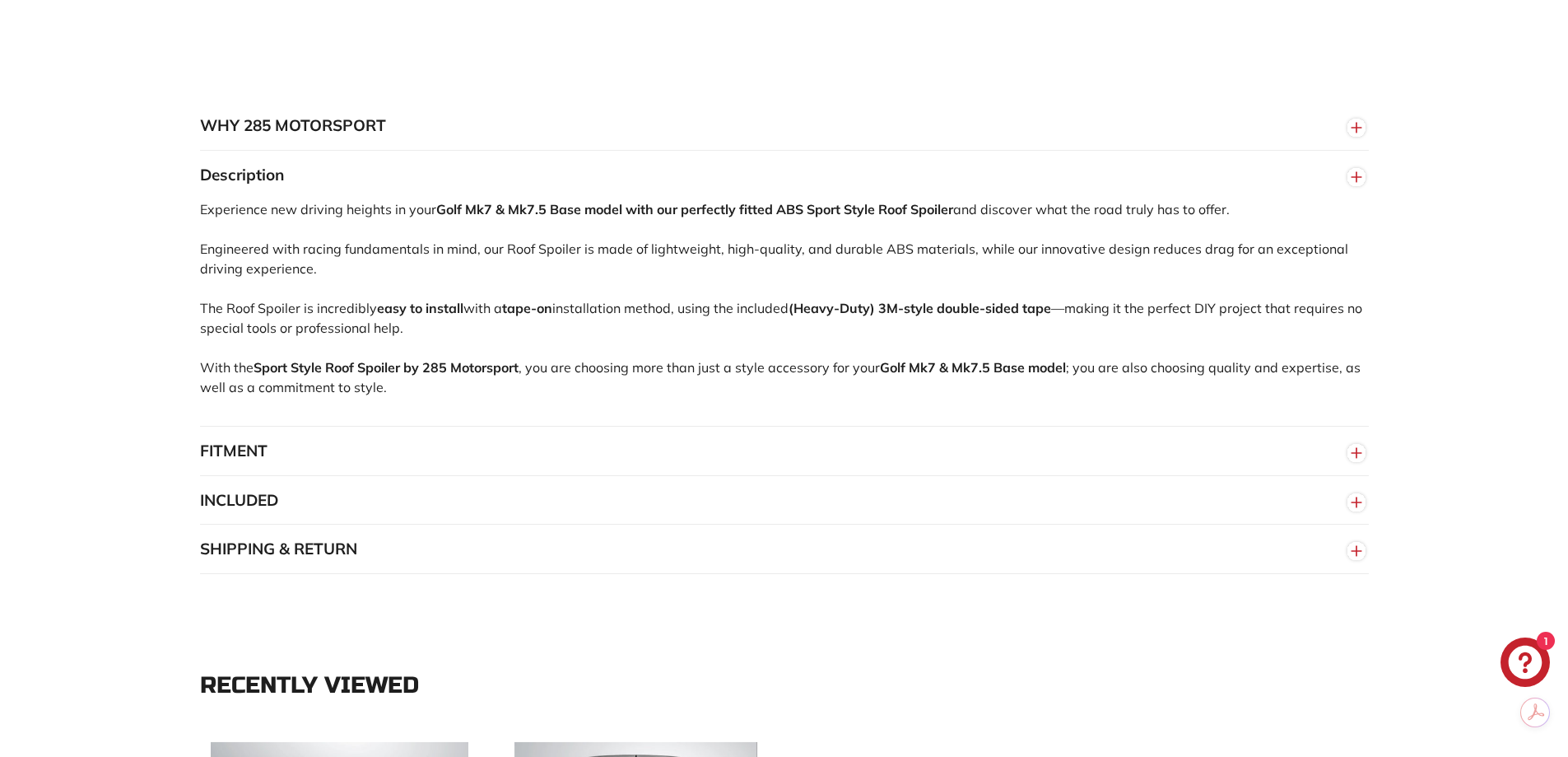
click at [619, 459] on button "FITMENT" at bounding box center [785, 452] width 1169 height 50
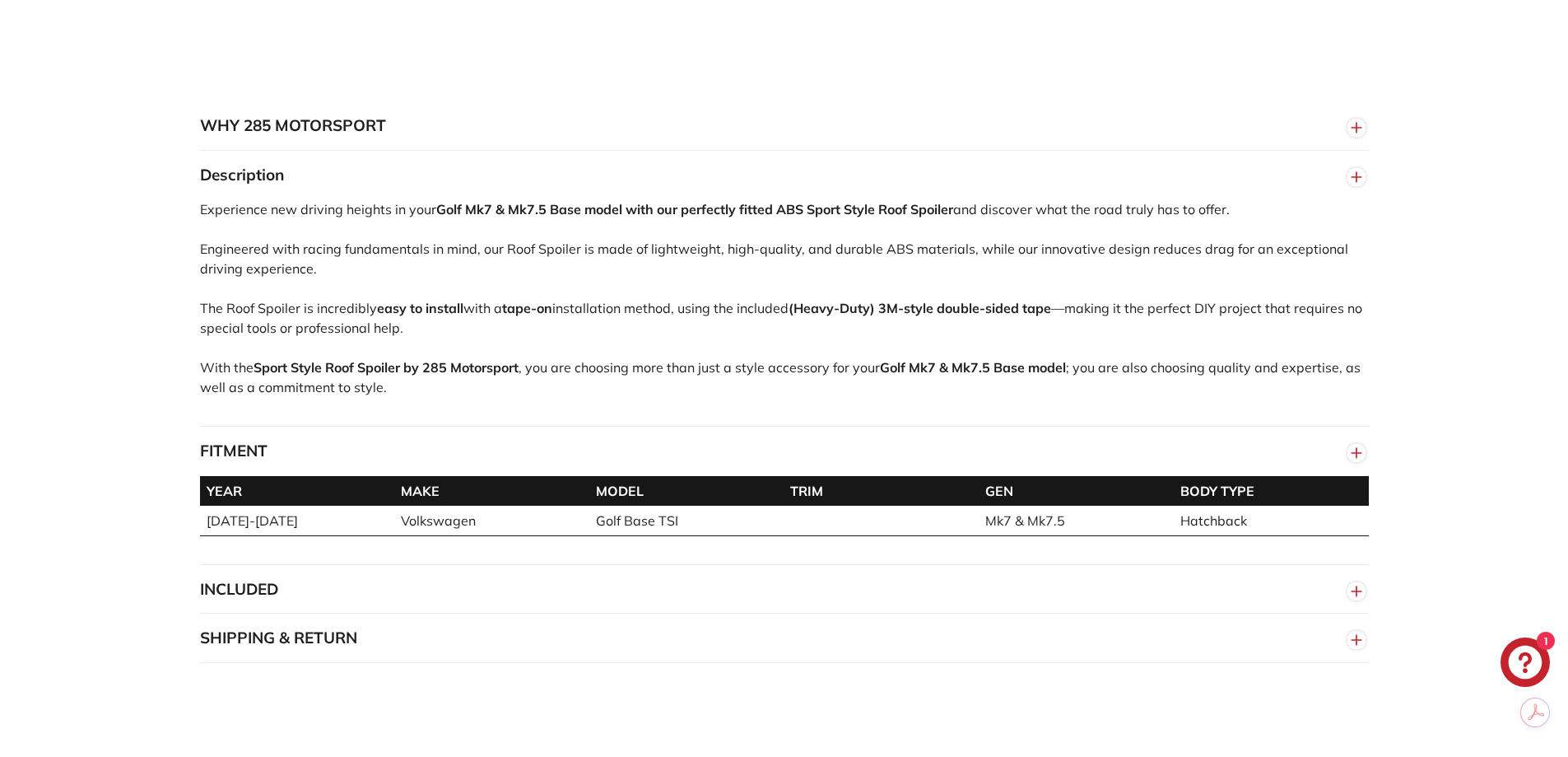
click at [619, 458] on button "FITMENT" at bounding box center [785, 452] width 1169 height 50
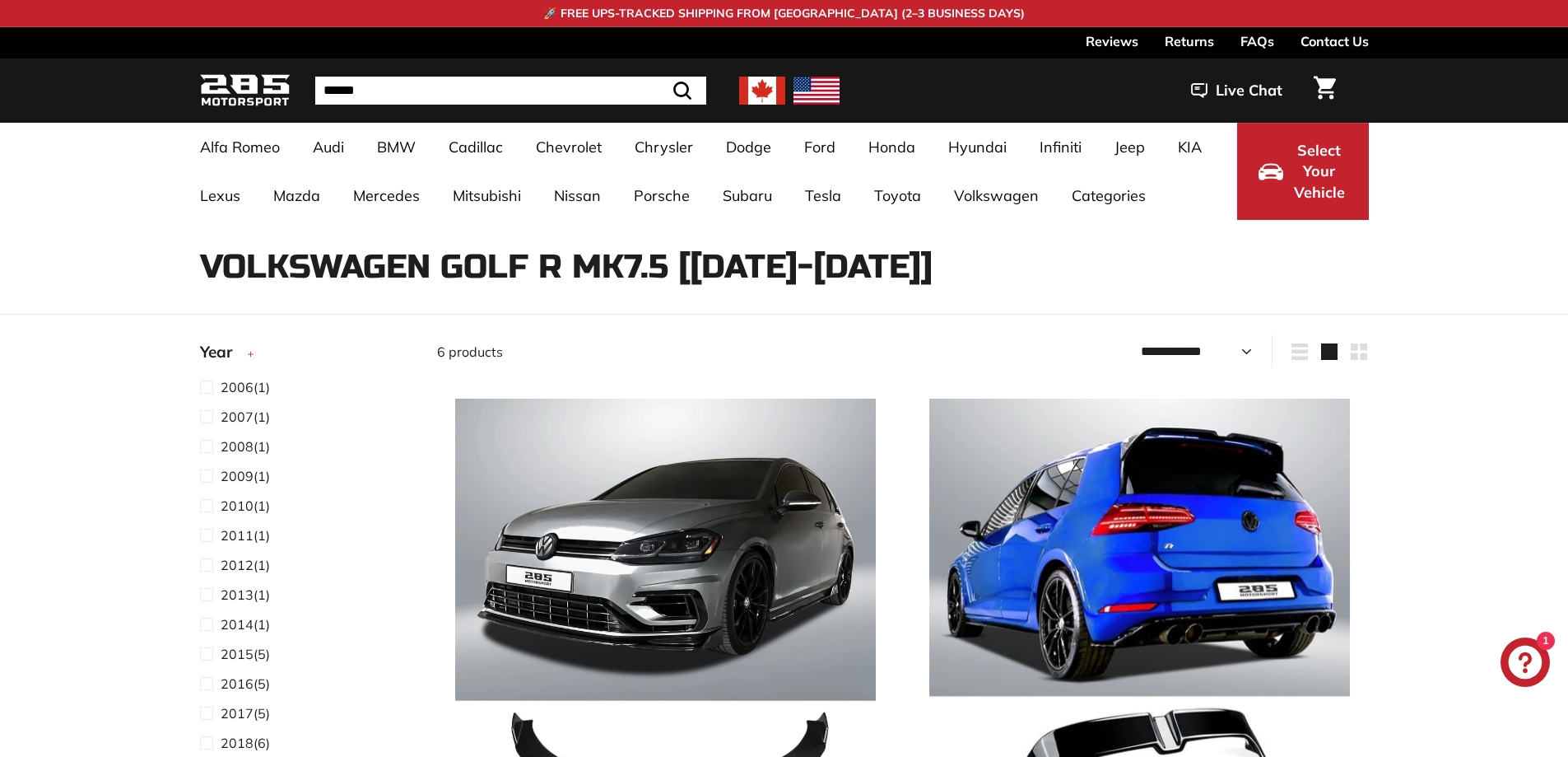
select select "**********"
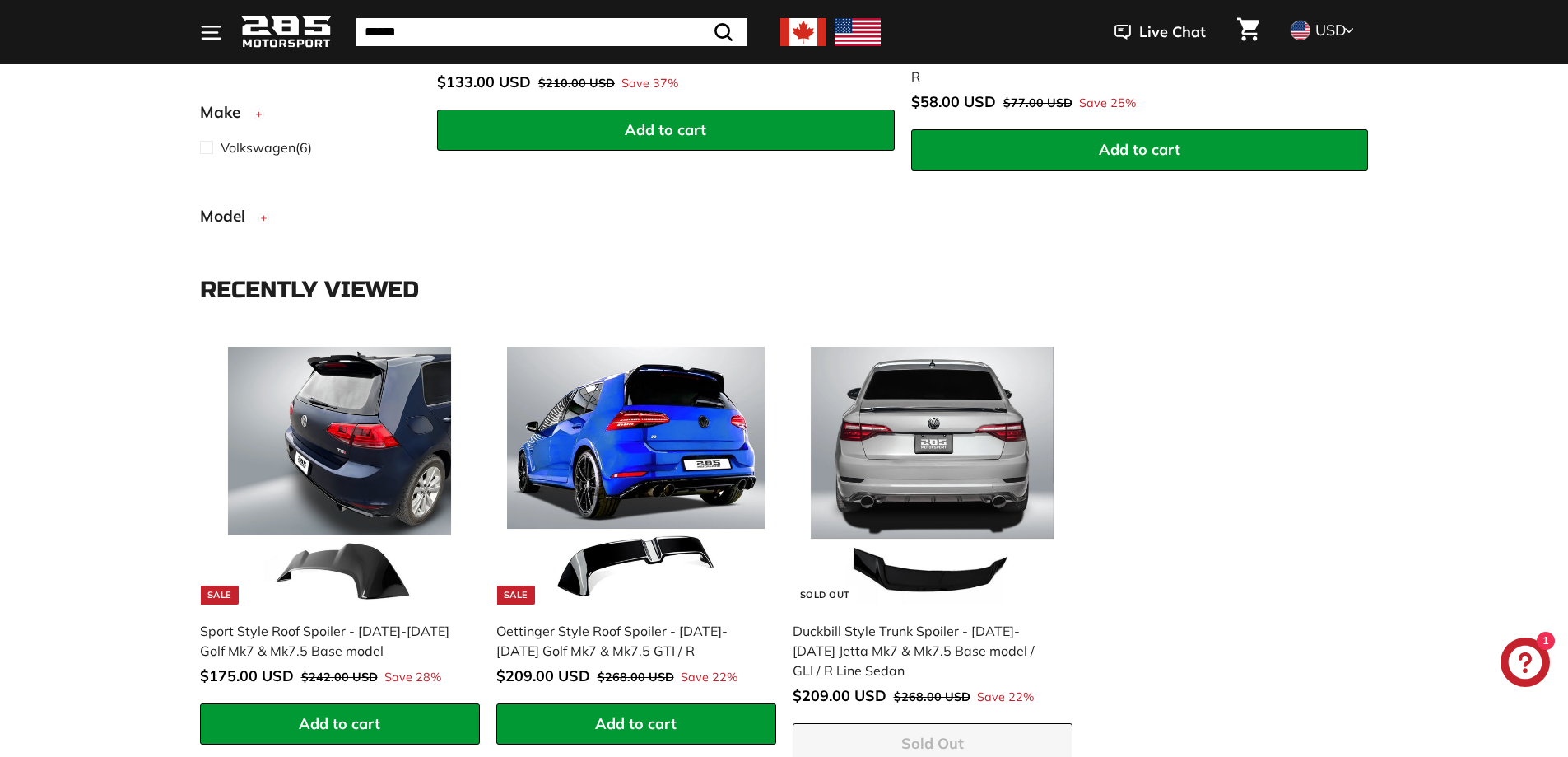
scroll to position [1894, 0]
